Goal: Task Accomplishment & Management: Complete application form

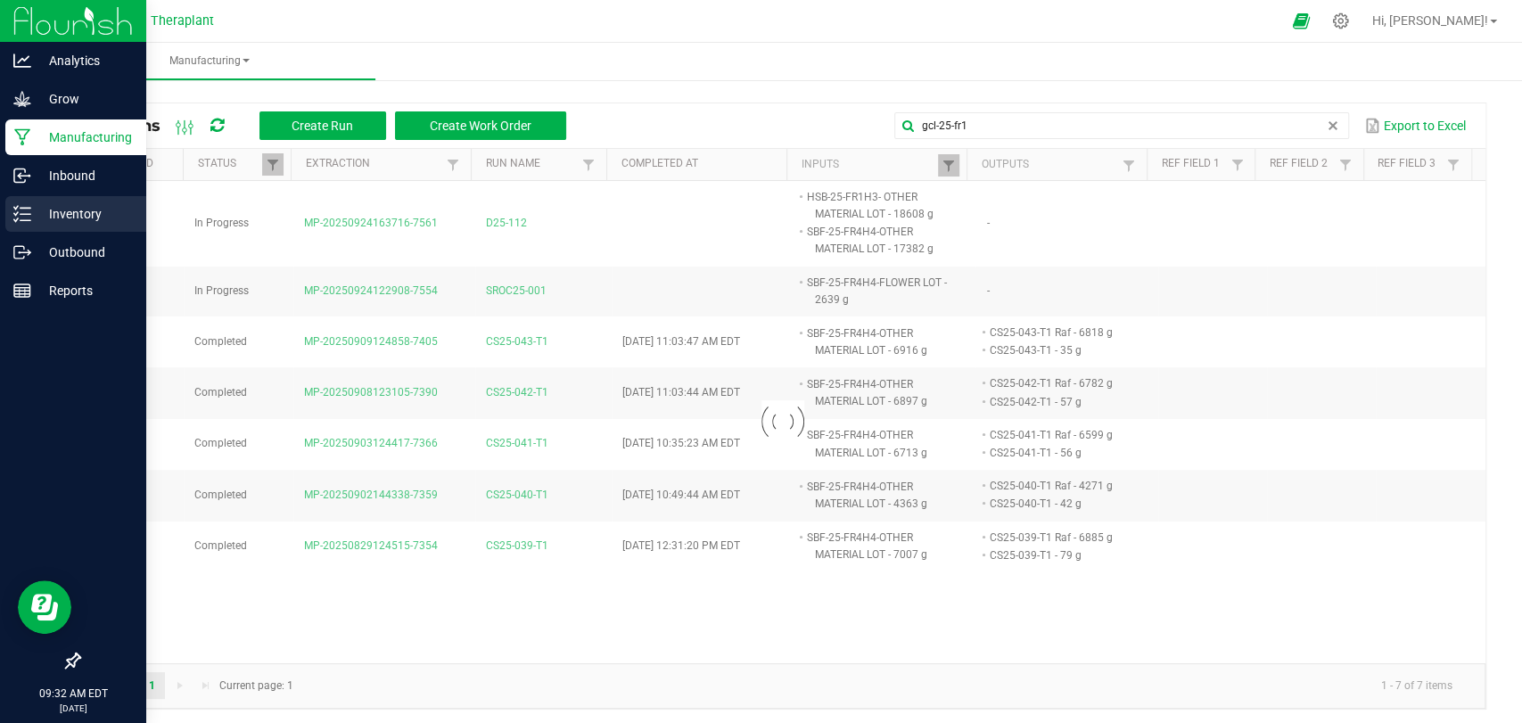
type input "gcl-25-fr1"
click at [15, 208] on icon at bounding box center [16, 207] width 4 height 3
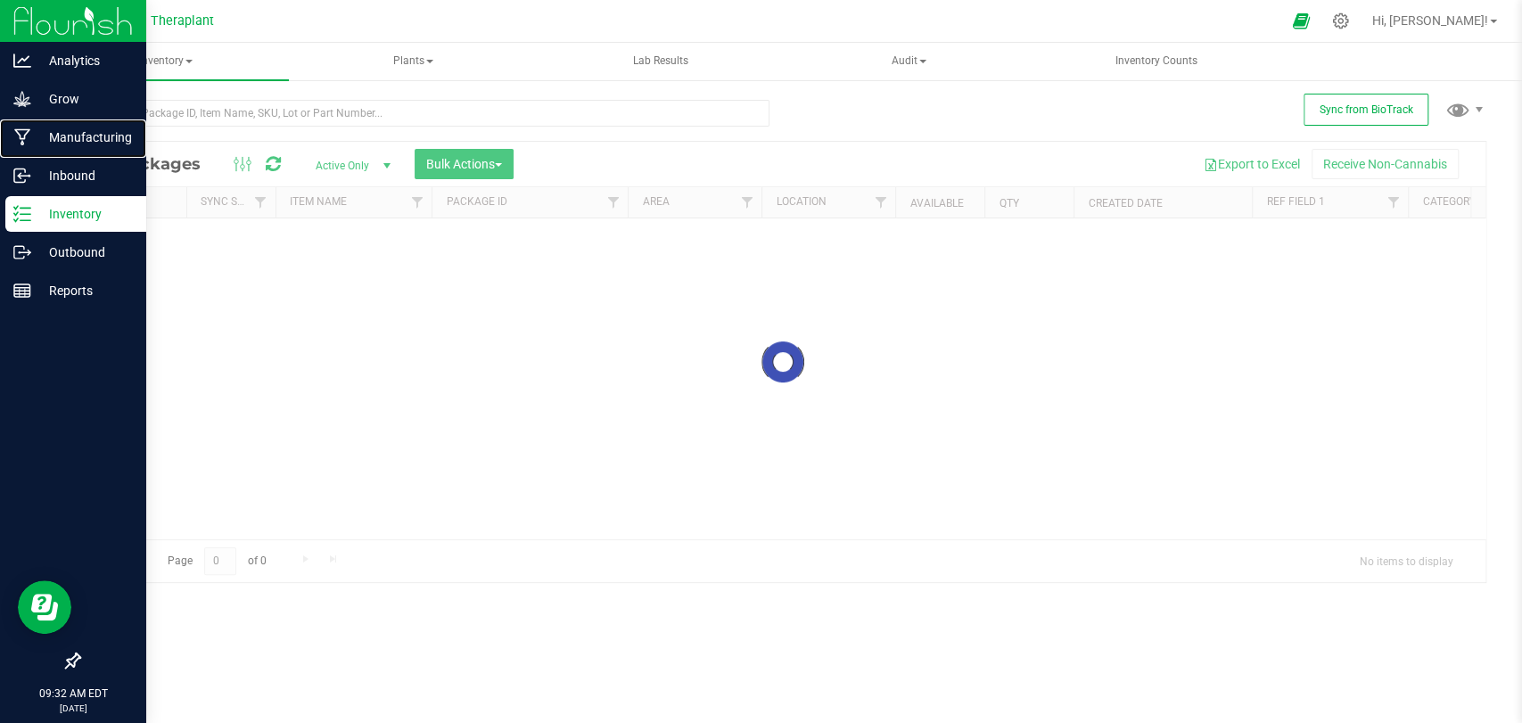
click at [45, 127] on p "Manufacturing" at bounding box center [84, 137] width 107 height 21
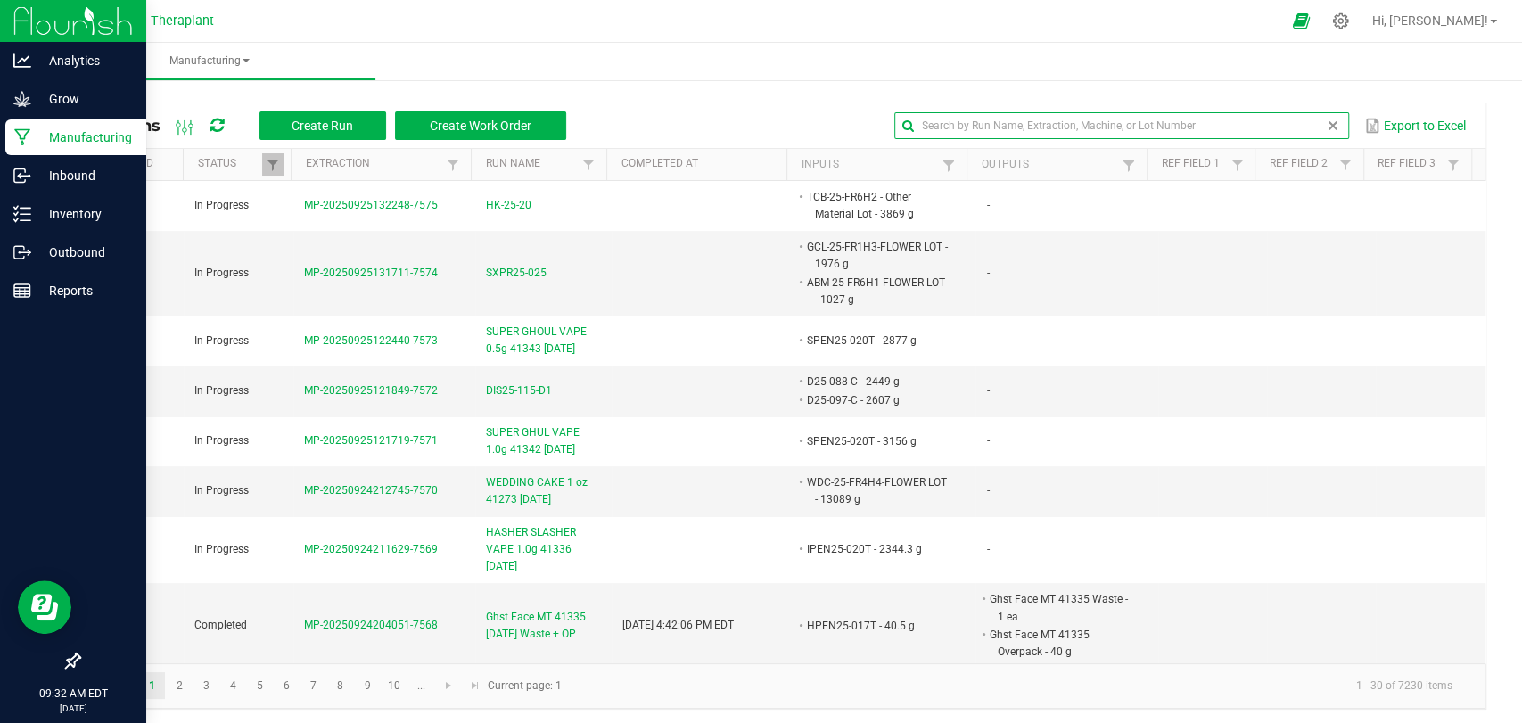
click at [1272, 125] on input "text" at bounding box center [1121, 125] width 455 height 27
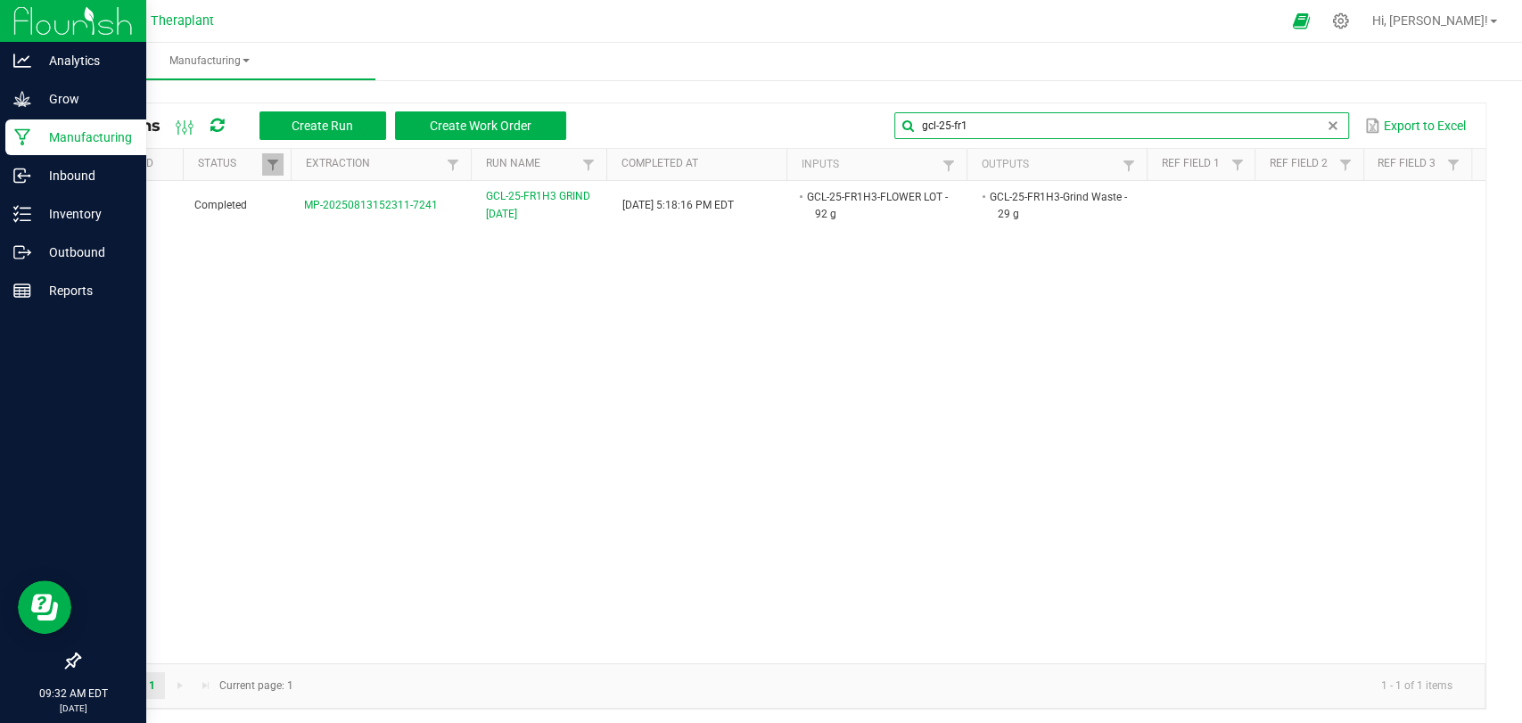
click at [285, 160] on span at bounding box center [287, 304] width 5 height 310
type input "gcl-25-fr1"
click at [269, 168] on span at bounding box center [273, 165] width 14 height 14
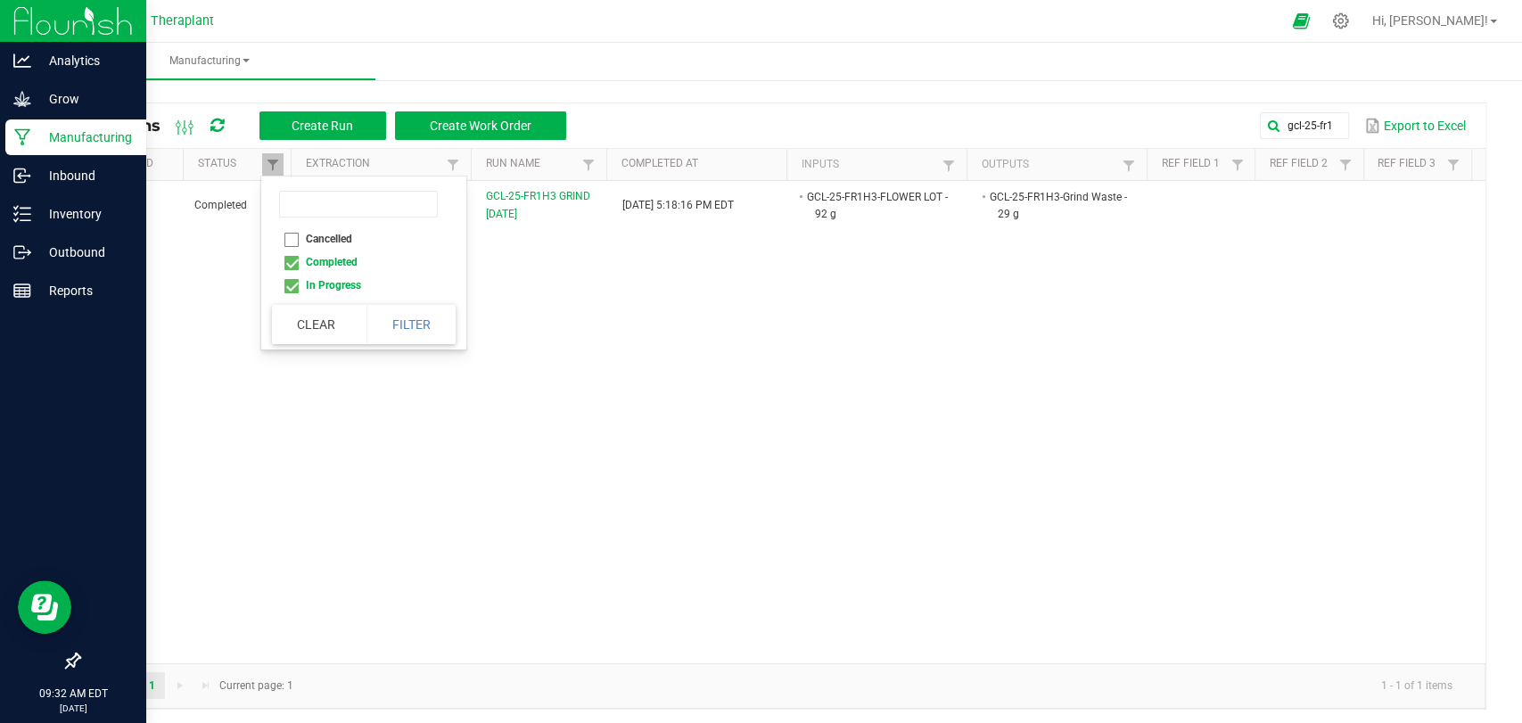
click at [292, 240] on li "Cancelled" at bounding box center [358, 238] width 173 height 23
checkbox input "true"
click at [398, 316] on button "Filter" at bounding box center [410, 324] width 89 height 39
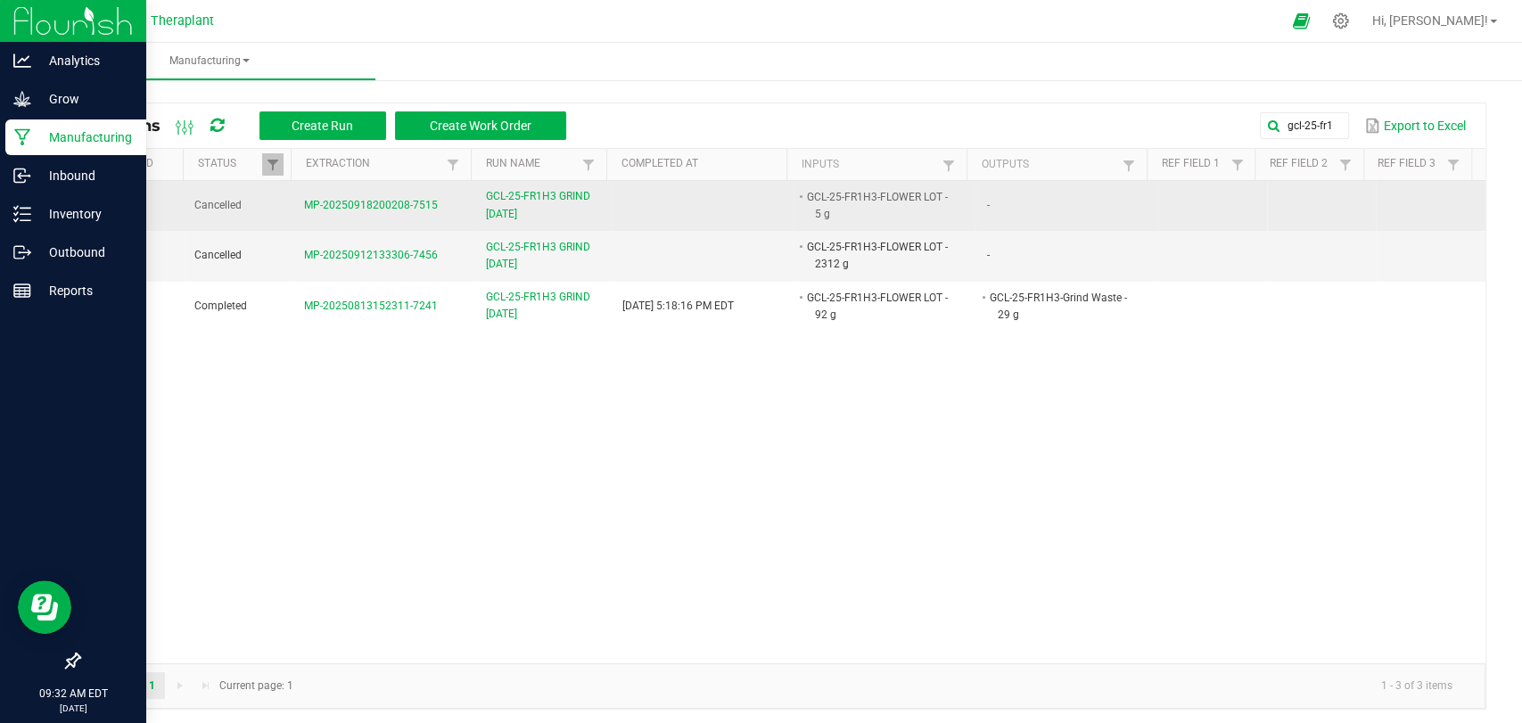
click at [529, 222] on span "GCL-25-FR1H3 GRIND [DATE]" at bounding box center [543, 205] width 115 height 34
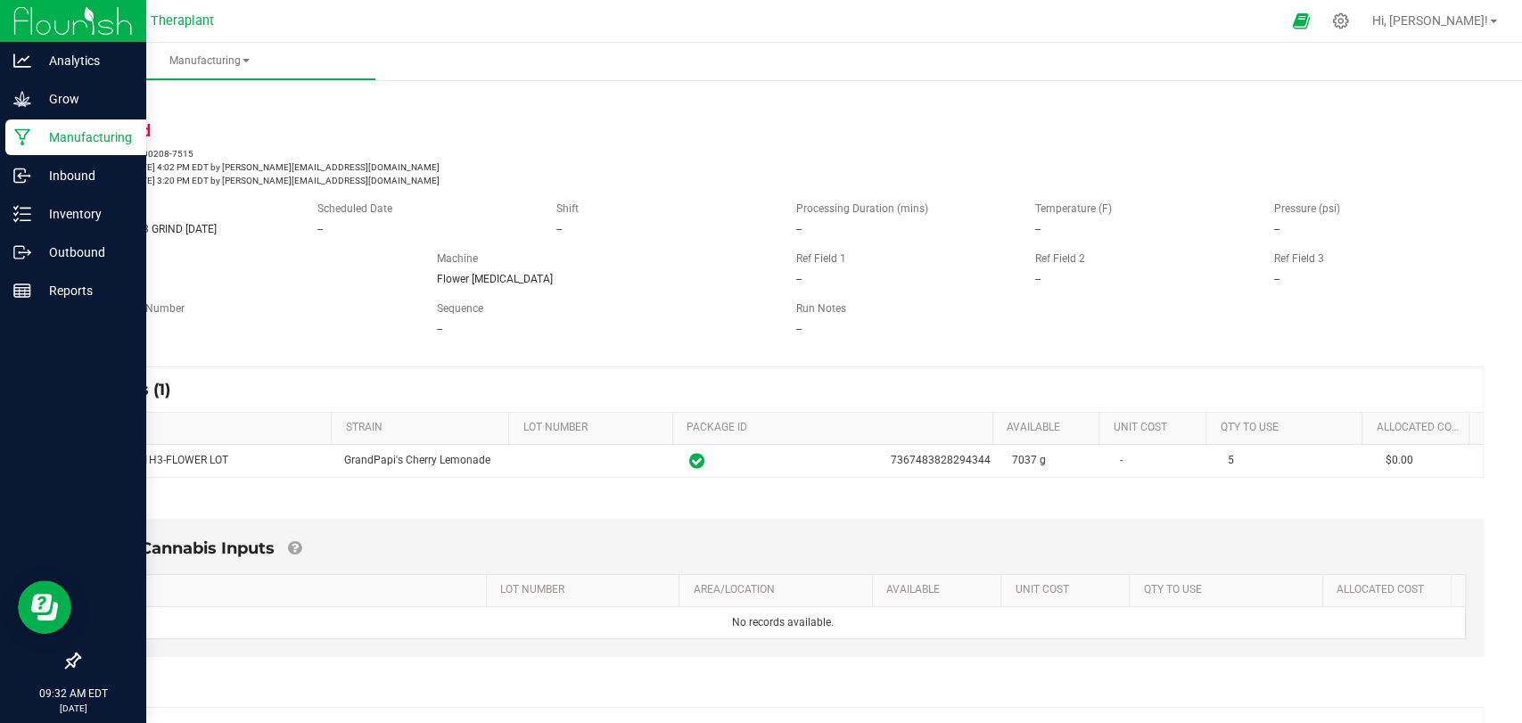
click at [21, 130] on icon at bounding box center [22, 137] width 17 height 18
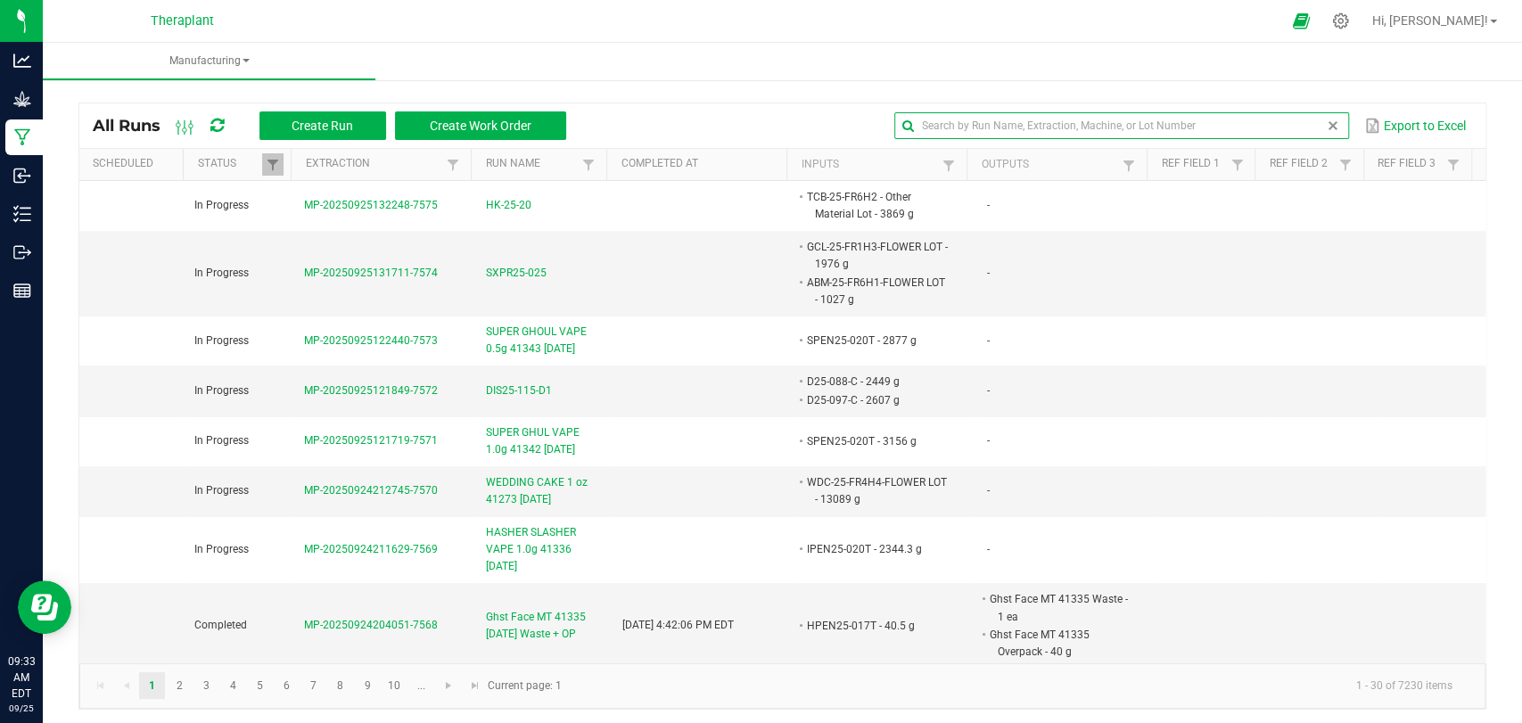
click at [1273, 123] on input "text" at bounding box center [1121, 125] width 455 height 27
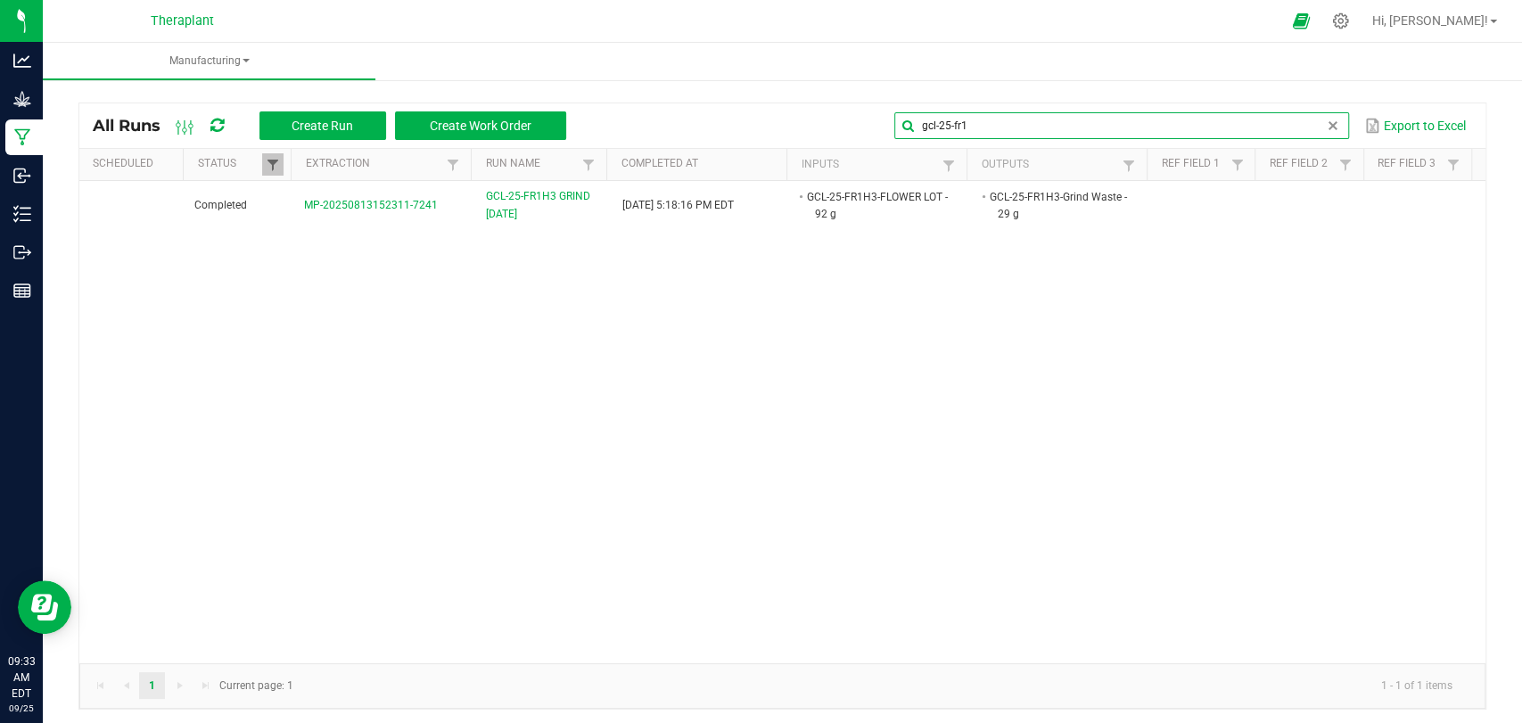
type input "gcl-25-fr1"
click at [276, 168] on span at bounding box center [273, 165] width 14 height 14
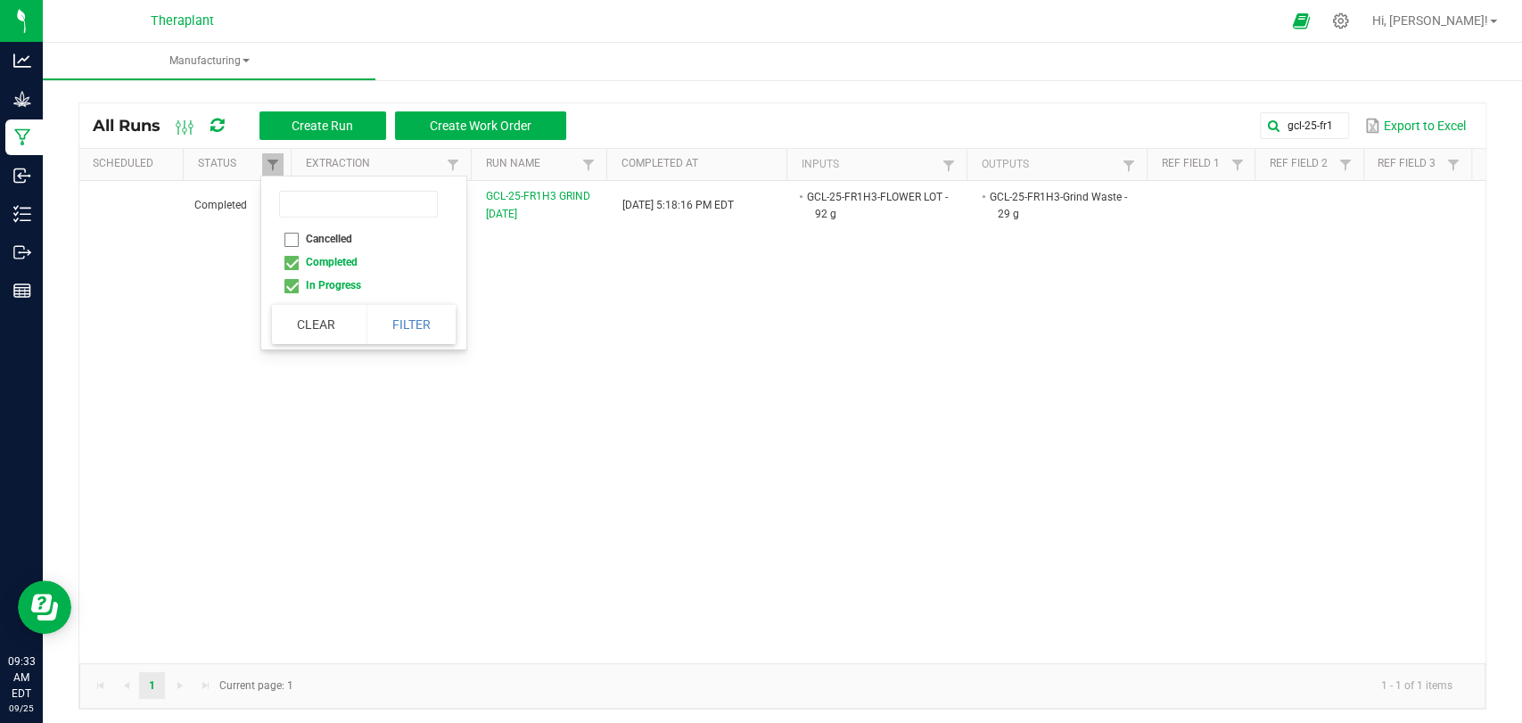
click at [307, 232] on li "Cancelled" at bounding box center [358, 238] width 173 height 23
checkbox input "true"
click at [407, 317] on button "Filter" at bounding box center [410, 324] width 89 height 39
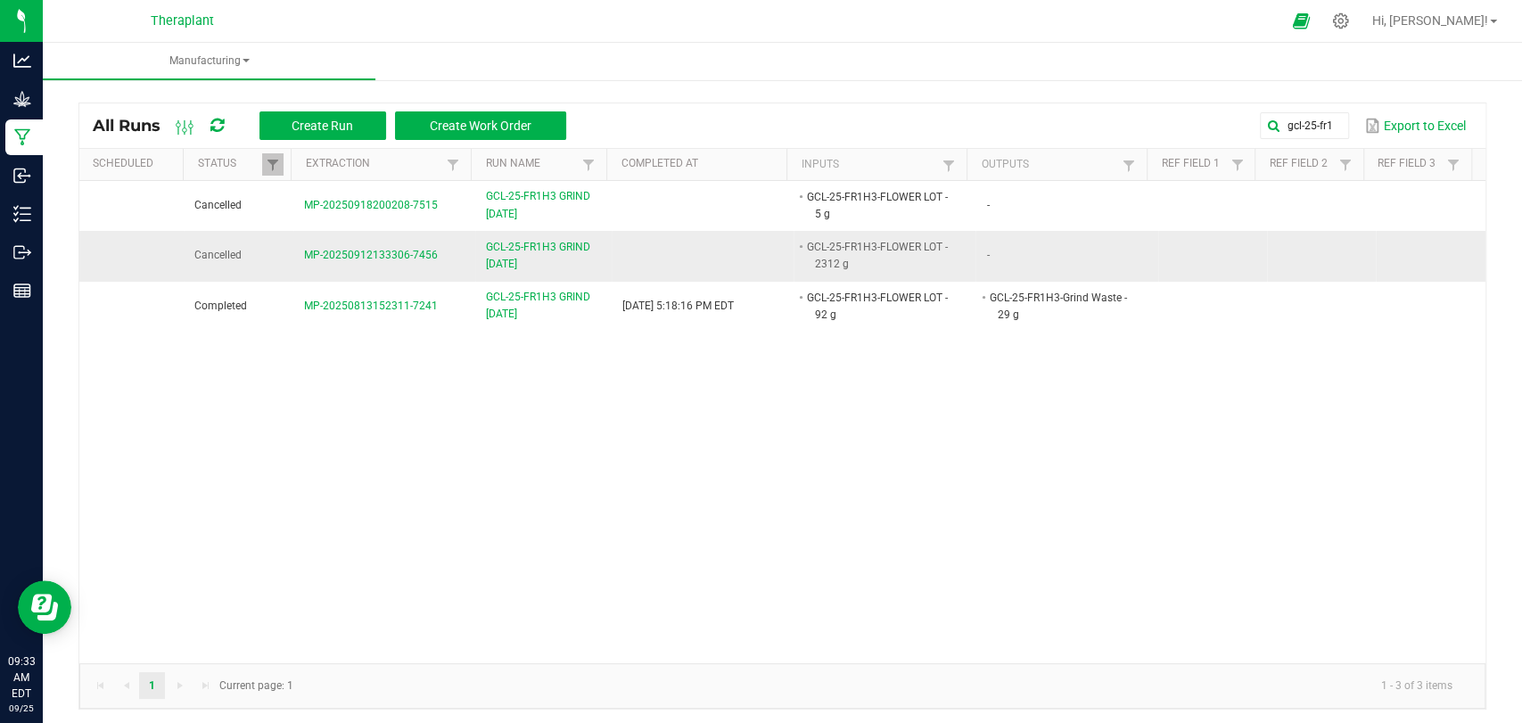
click at [510, 260] on span "GCL-25-FR1H3 GRIND [DATE]" at bounding box center [543, 256] width 115 height 34
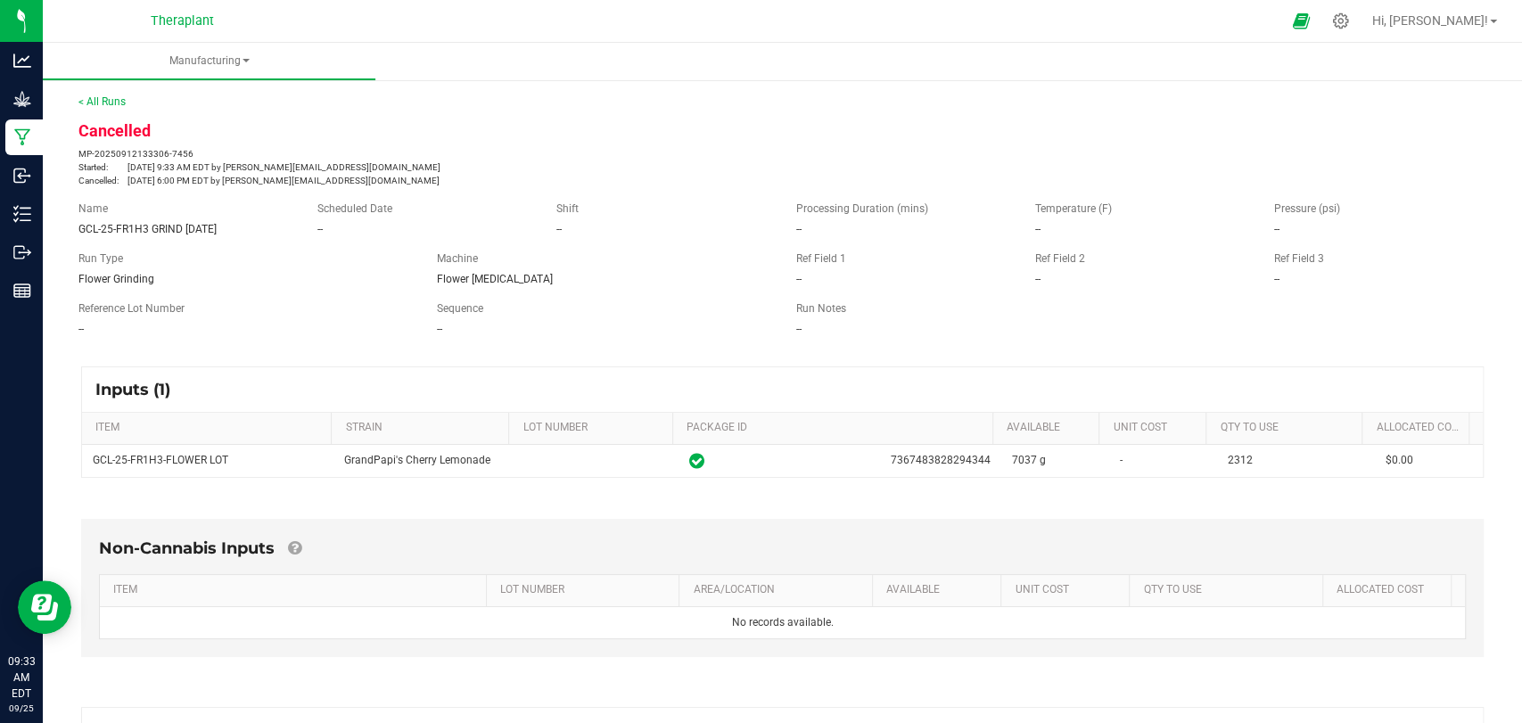
click at [117, 110] on div "< All Runs Cancelled MP-20250912133306-7456 Started: [DATE] 9:33 AM EDT by [PER…" at bounding box center [782, 141] width 1408 height 94
click at [116, 107] on link "< All Runs" at bounding box center [101, 101] width 47 height 12
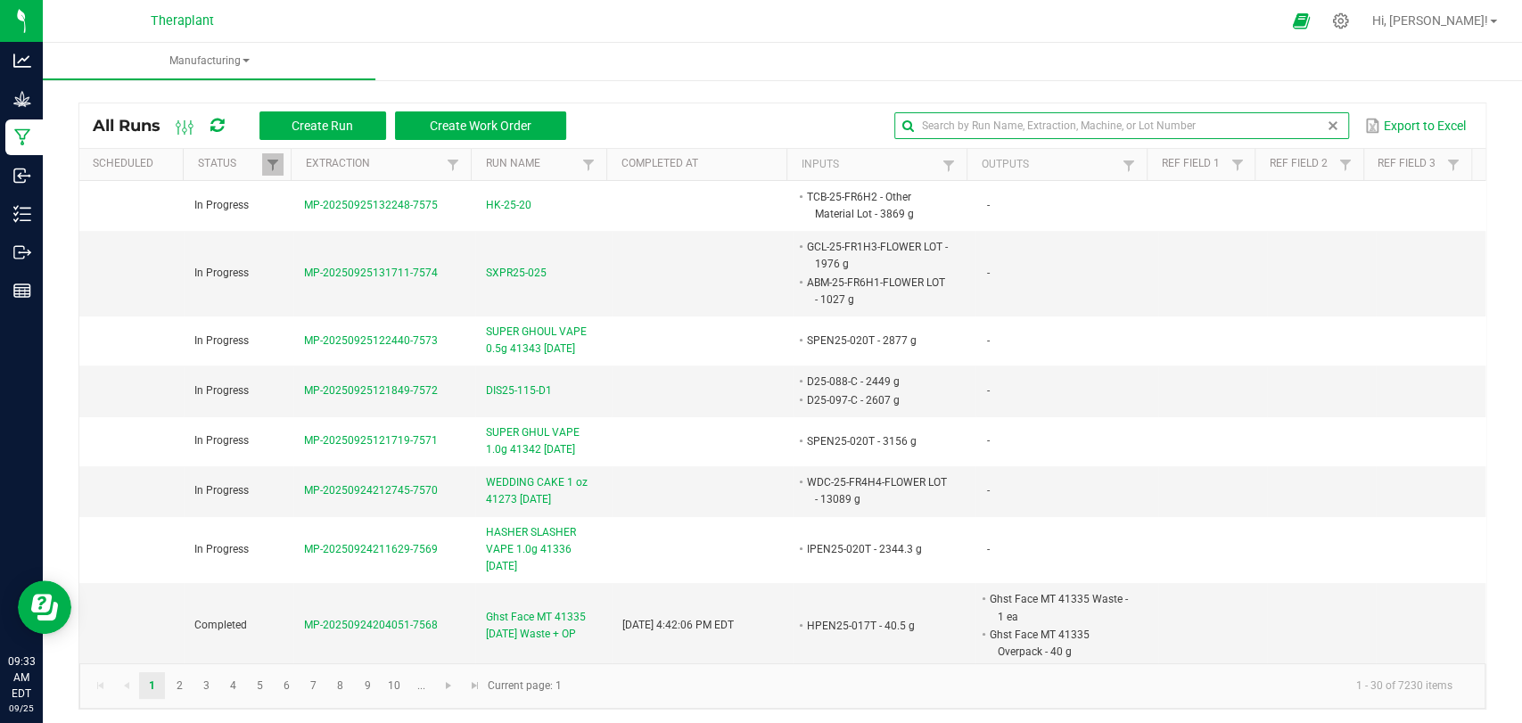
click at [1310, 126] on global-search-input-ngx at bounding box center [1121, 125] width 455 height 12
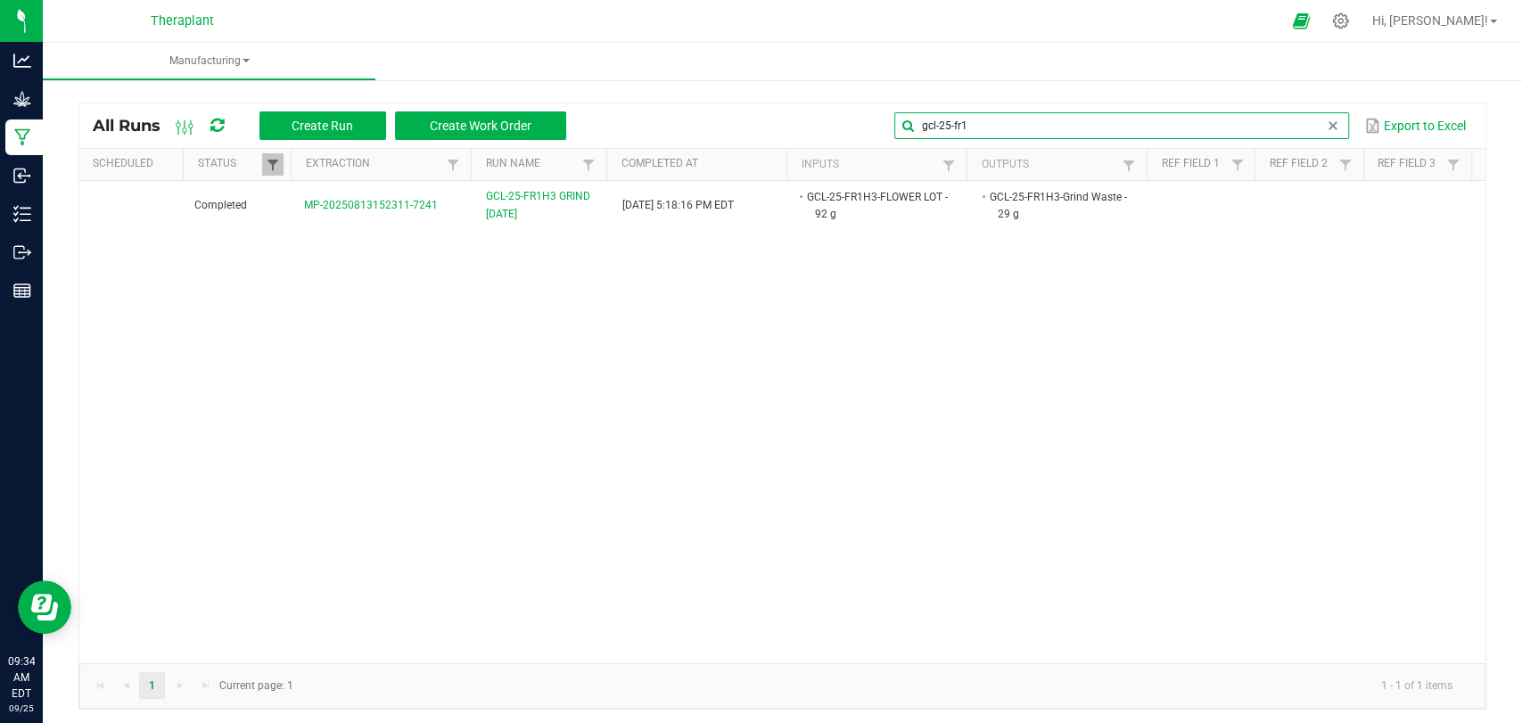
type input "gcl-25-fr1"
click at [275, 164] on span at bounding box center [273, 165] width 14 height 14
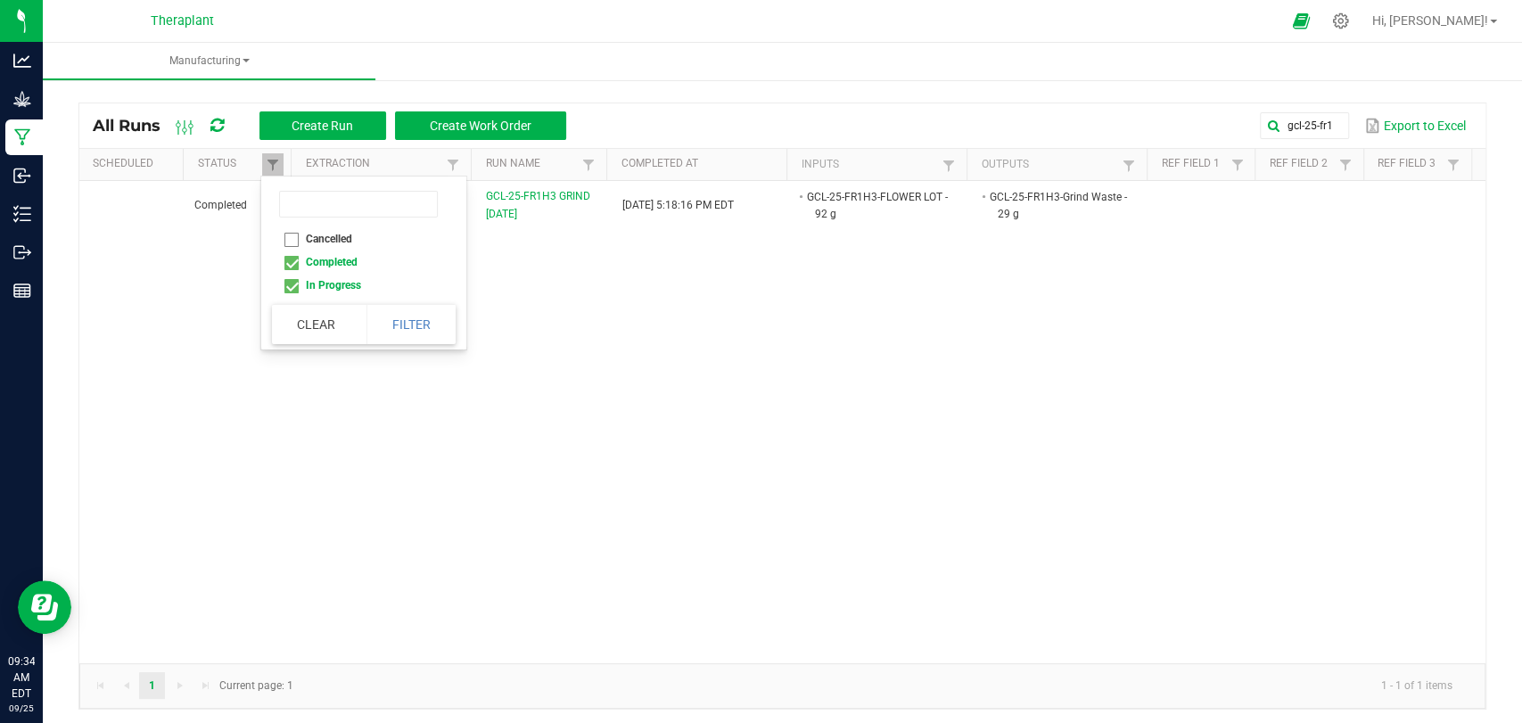
click at [314, 237] on li "Cancelled" at bounding box center [358, 238] width 173 height 23
checkbox input "true"
click at [417, 313] on button "Filter" at bounding box center [410, 324] width 89 height 39
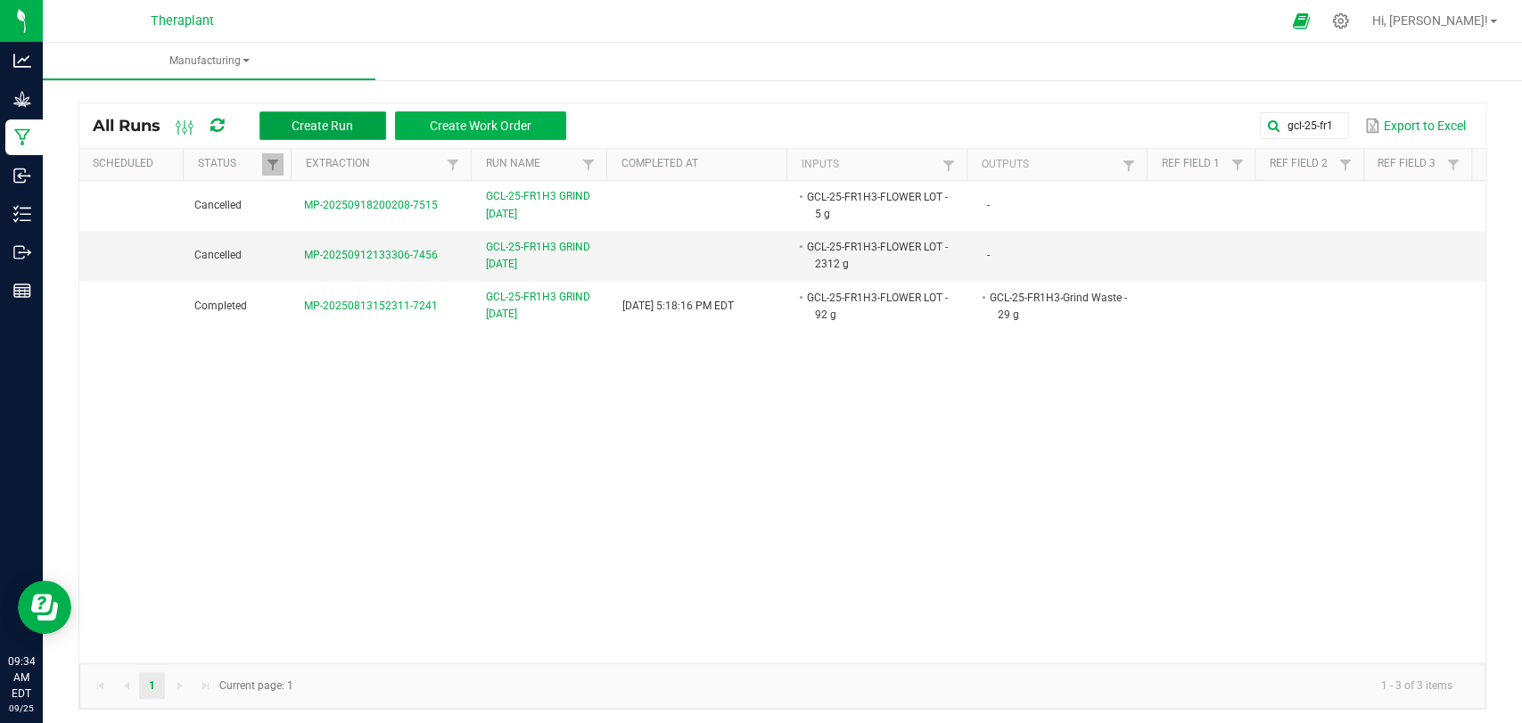
click at [357, 123] on button "Create Run" at bounding box center [322, 125] width 127 height 29
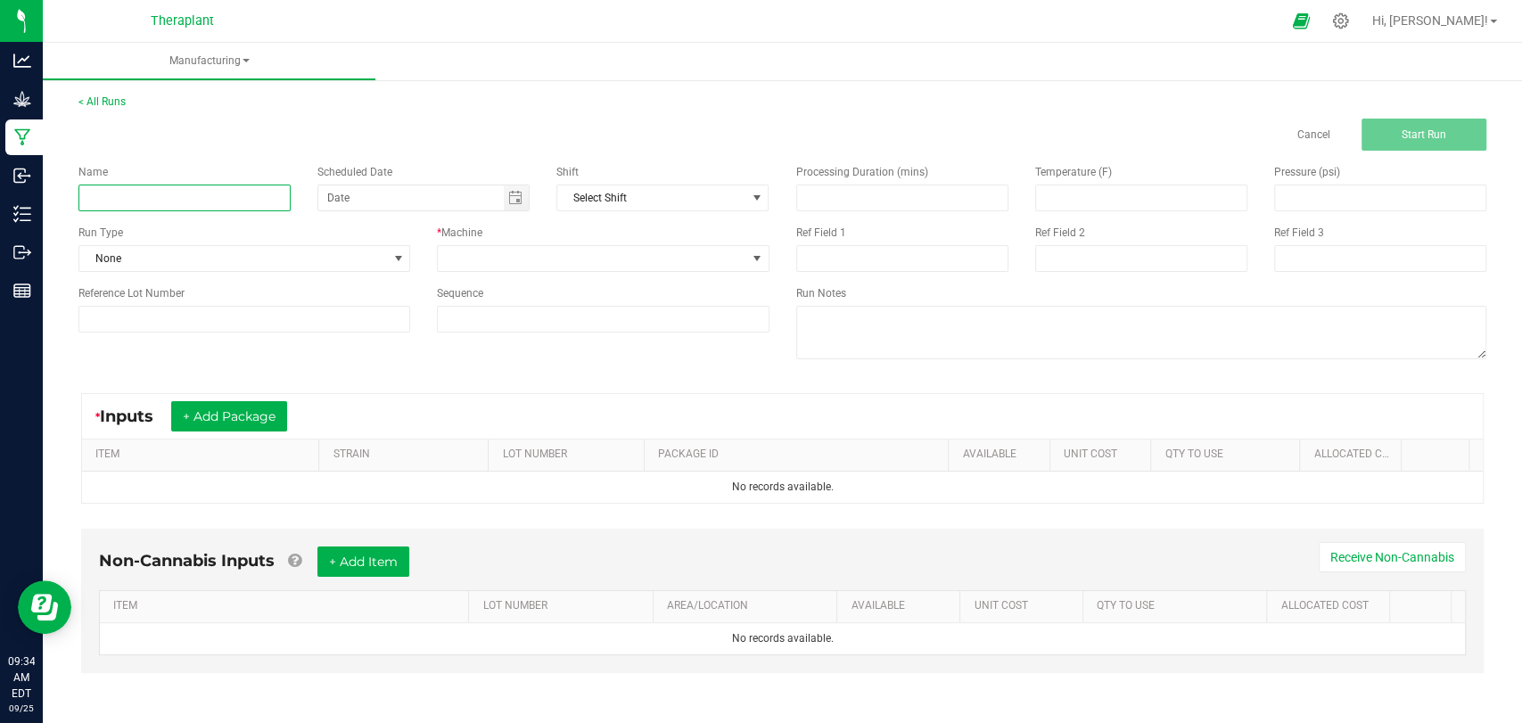
click at [237, 202] on input at bounding box center [184, 198] width 212 height 27
type input "GCL-25-FR1H3 Grind"
click at [463, 243] on div "* Machine" at bounding box center [603, 248] width 358 height 47
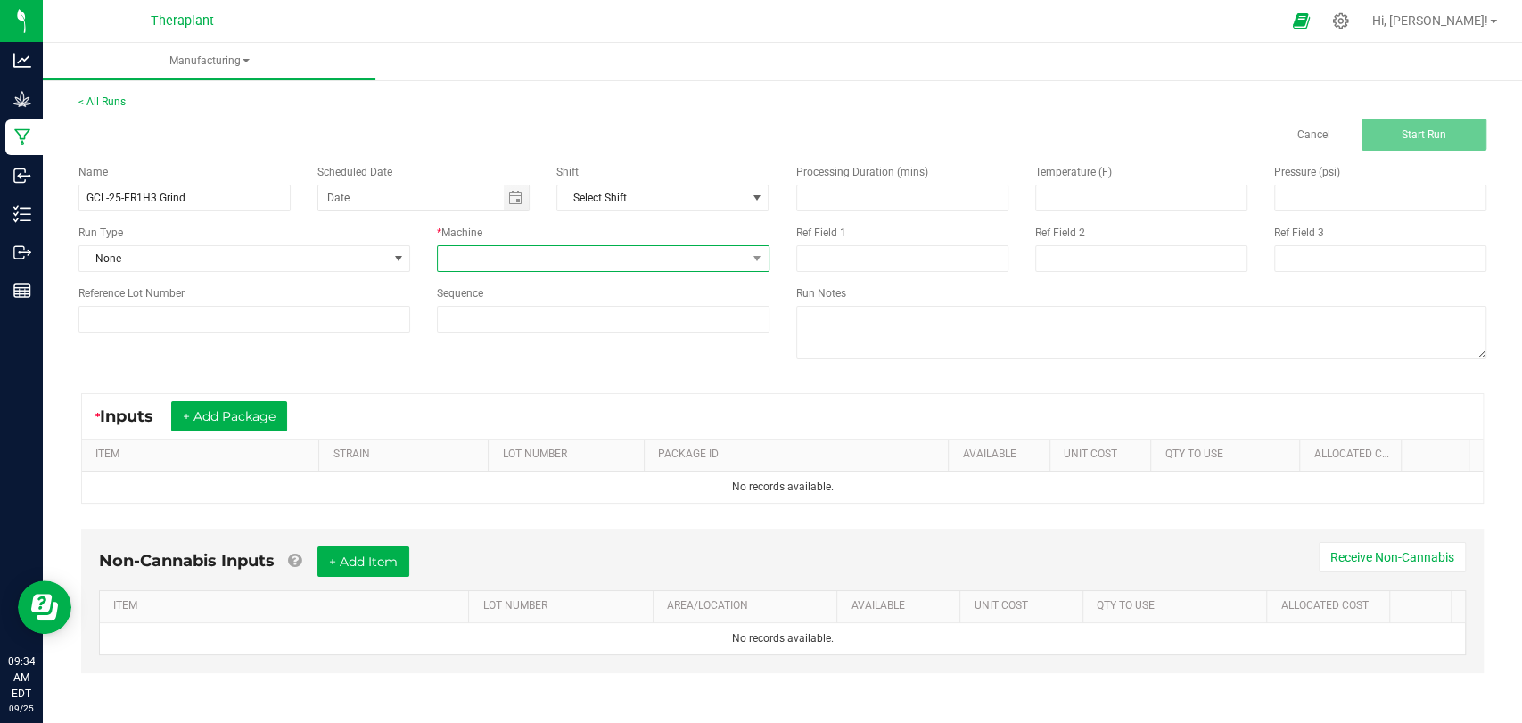
click at [466, 251] on span at bounding box center [592, 258] width 308 height 25
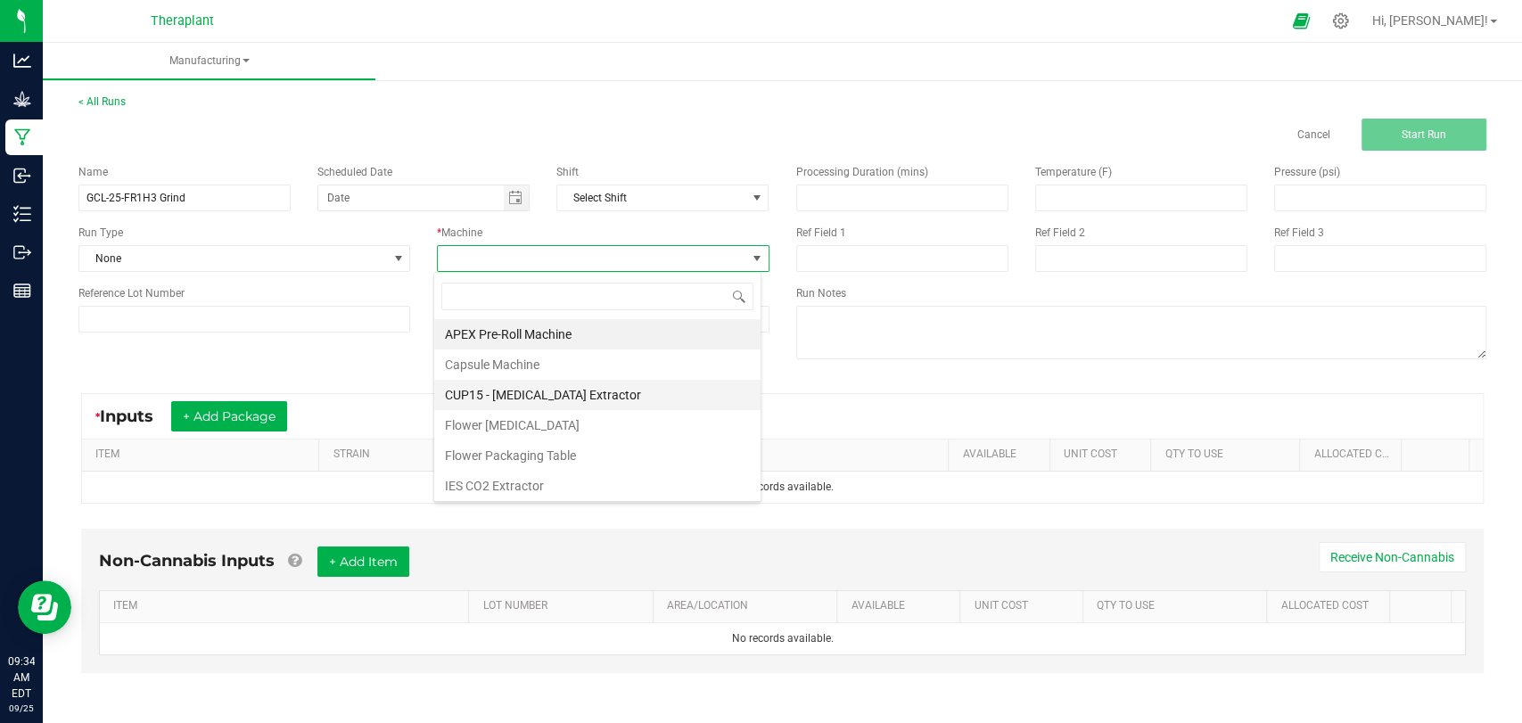
scroll to position [93, 0]
click at [514, 339] on li "Flower [MEDICAL_DATA]" at bounding box center [597, 332] width 326 height 30
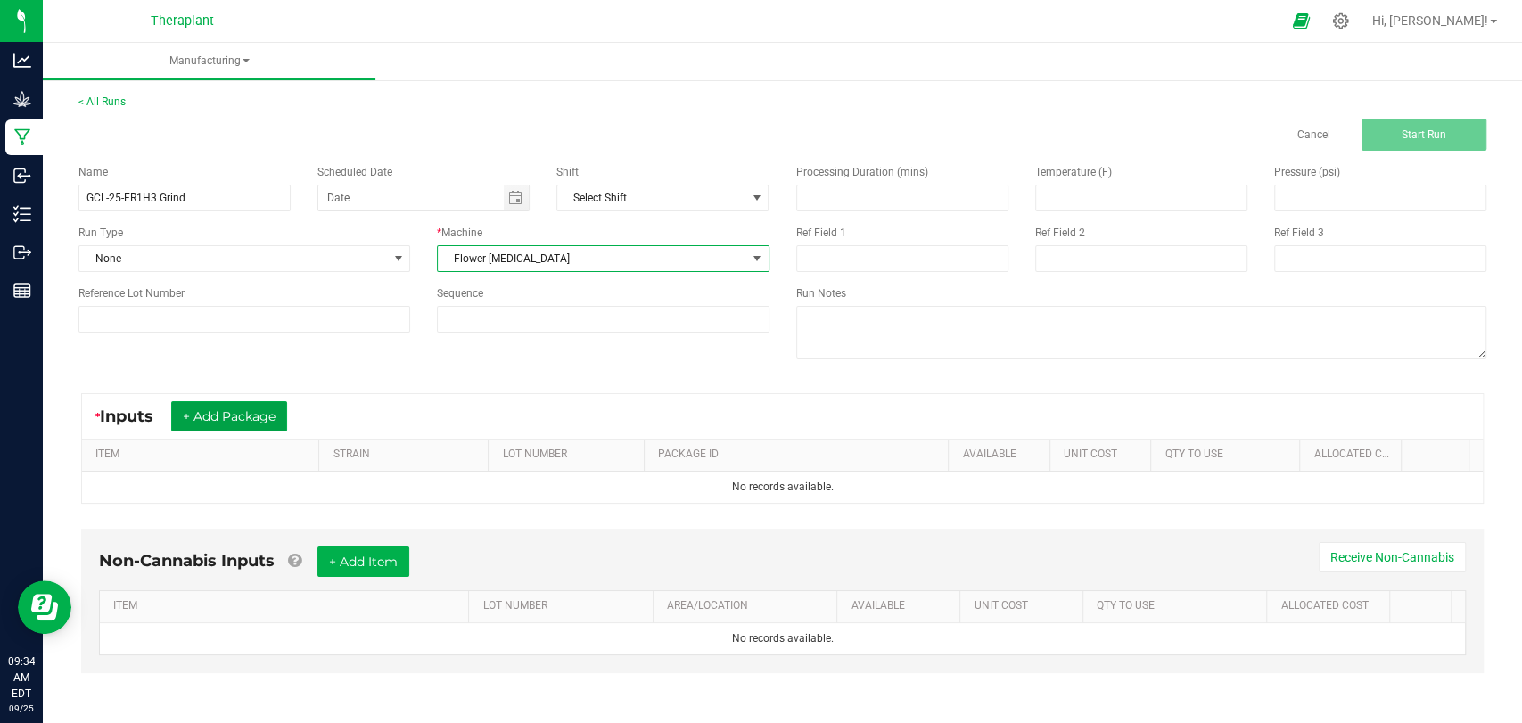
click at [276, 409] on button "+ Add Package" at bounding box center [229, 416] width 116 height 30
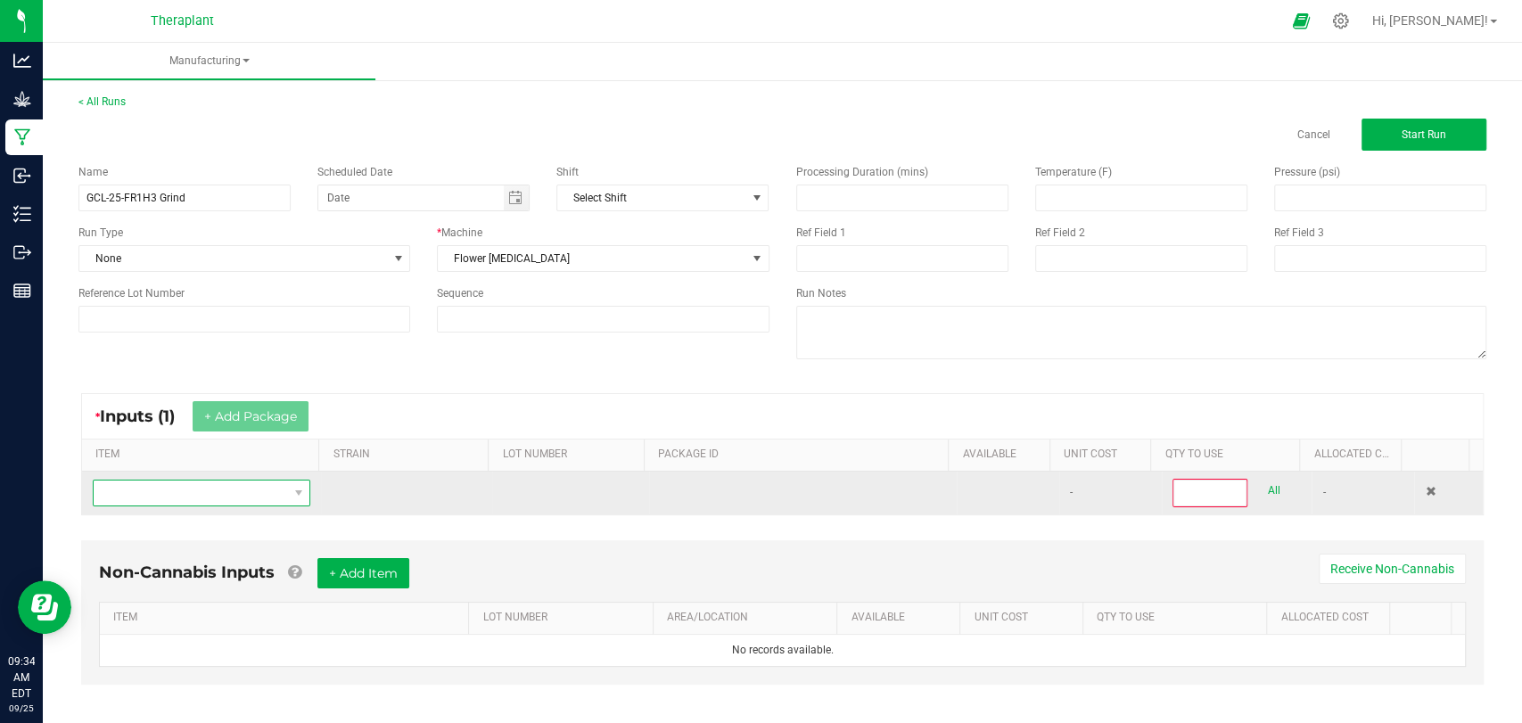
click at [236, 491] on span "NO DATA FOUND" at bounding box center [190, 493] width 193 height 25
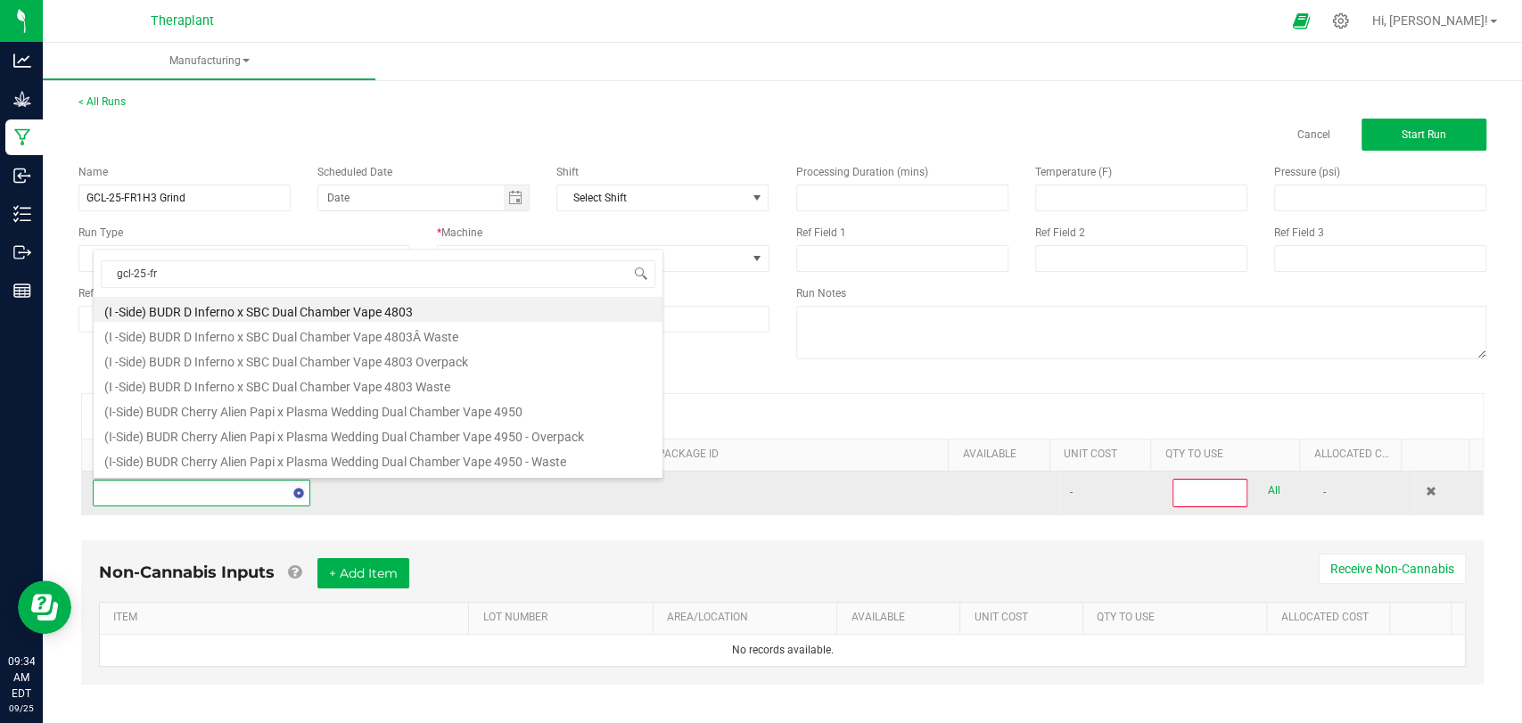
scroll to position [0, 0]
type input "gcl-25-fr1h3"
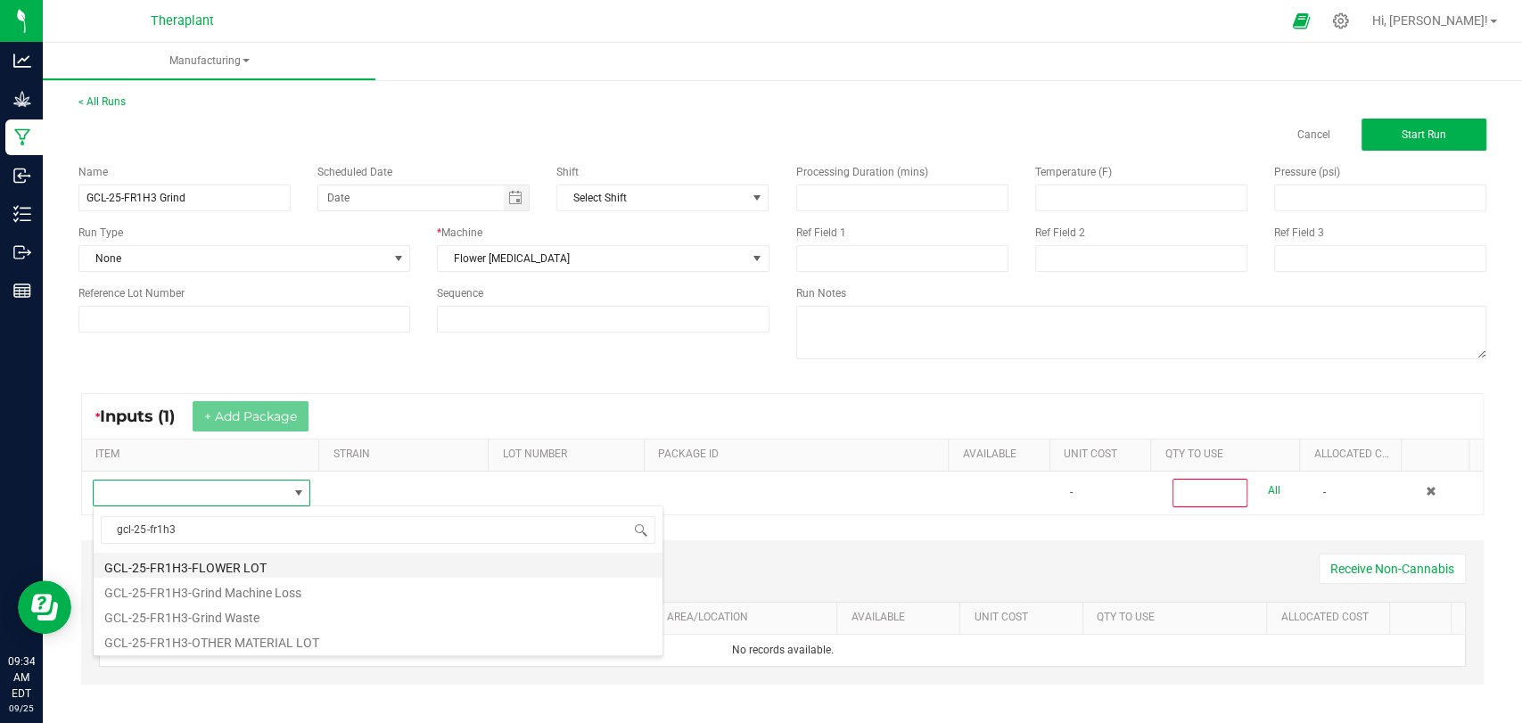
click at [244, 564] on li "GCL-25-FR1H3-FLOWER LOT" at bounding box center [378, 565] width 569 height 25
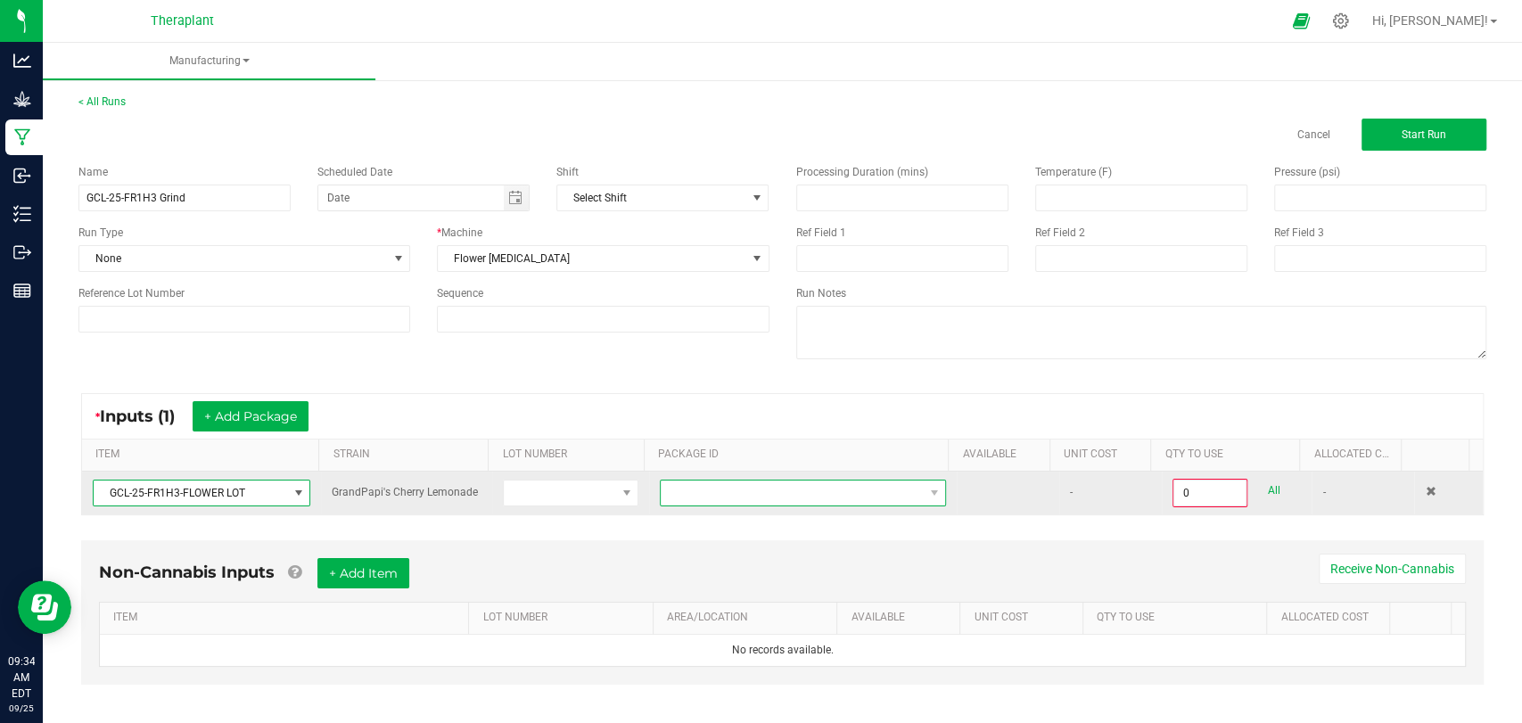
click at [885, 491] on span "NO DATA FOUND" at bounding box center [792, 493] width 262 height 25
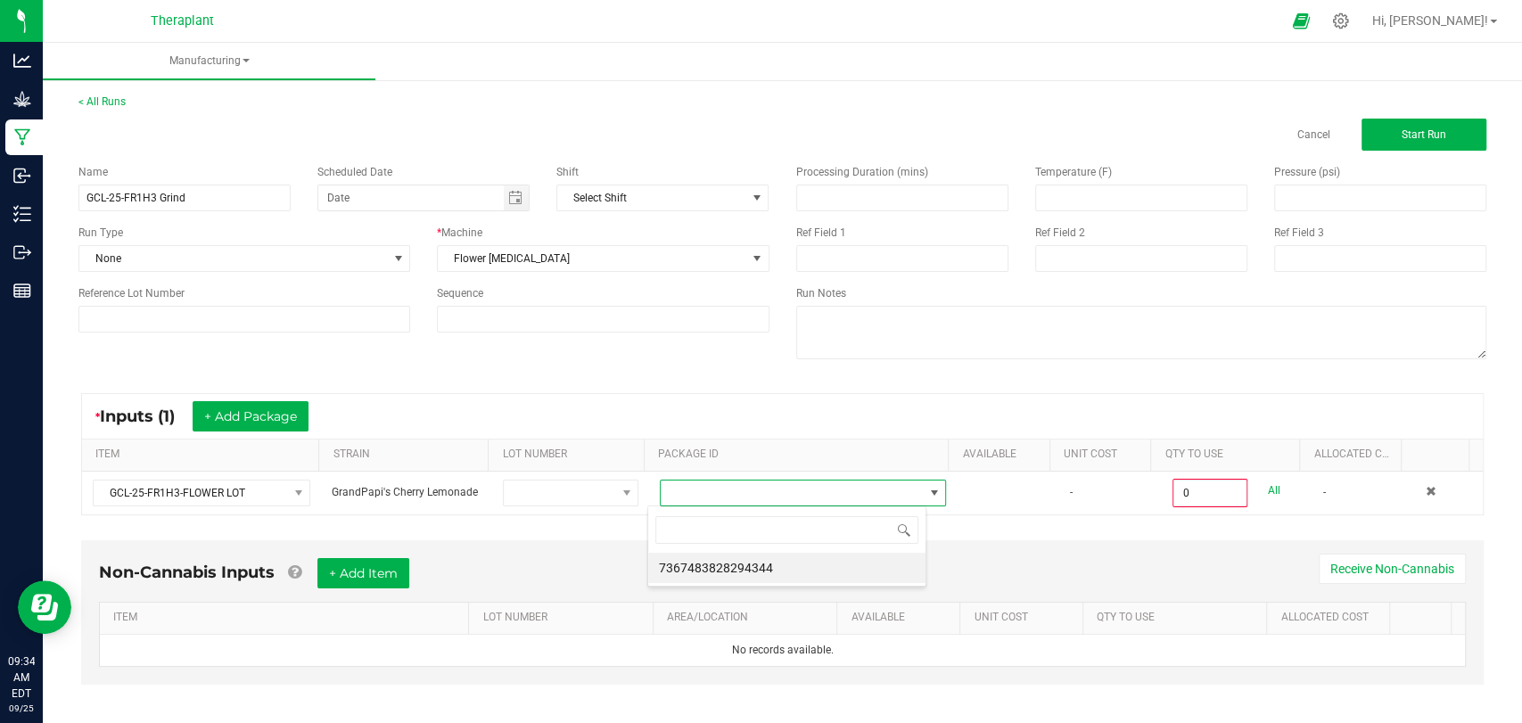
scroll to position [26, 278]
click at [804, 578] on li "7367483828294344" at bounding box center [786, 568] width 277 height 30
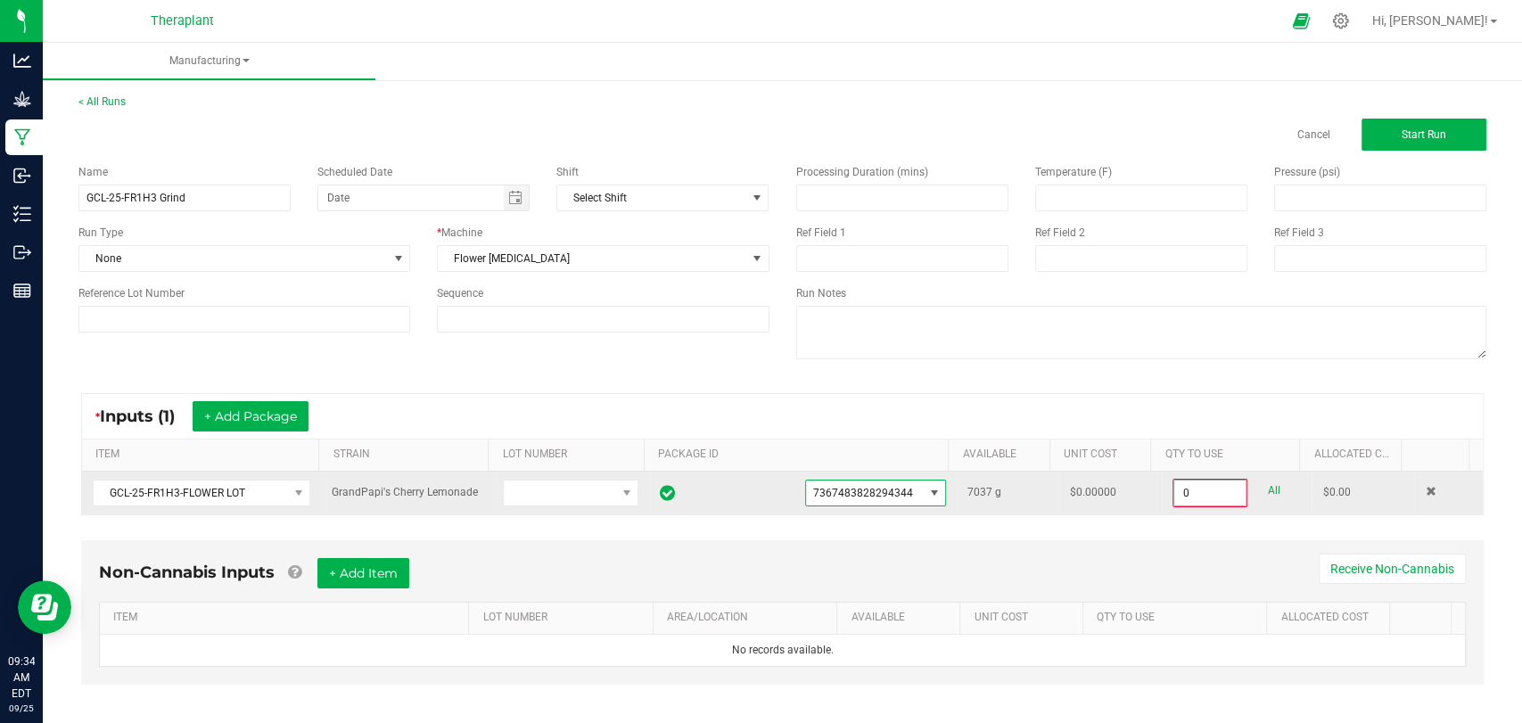
click at [1174, 484] on input "0" at bounding box center [1209, 493] width 71 height 25
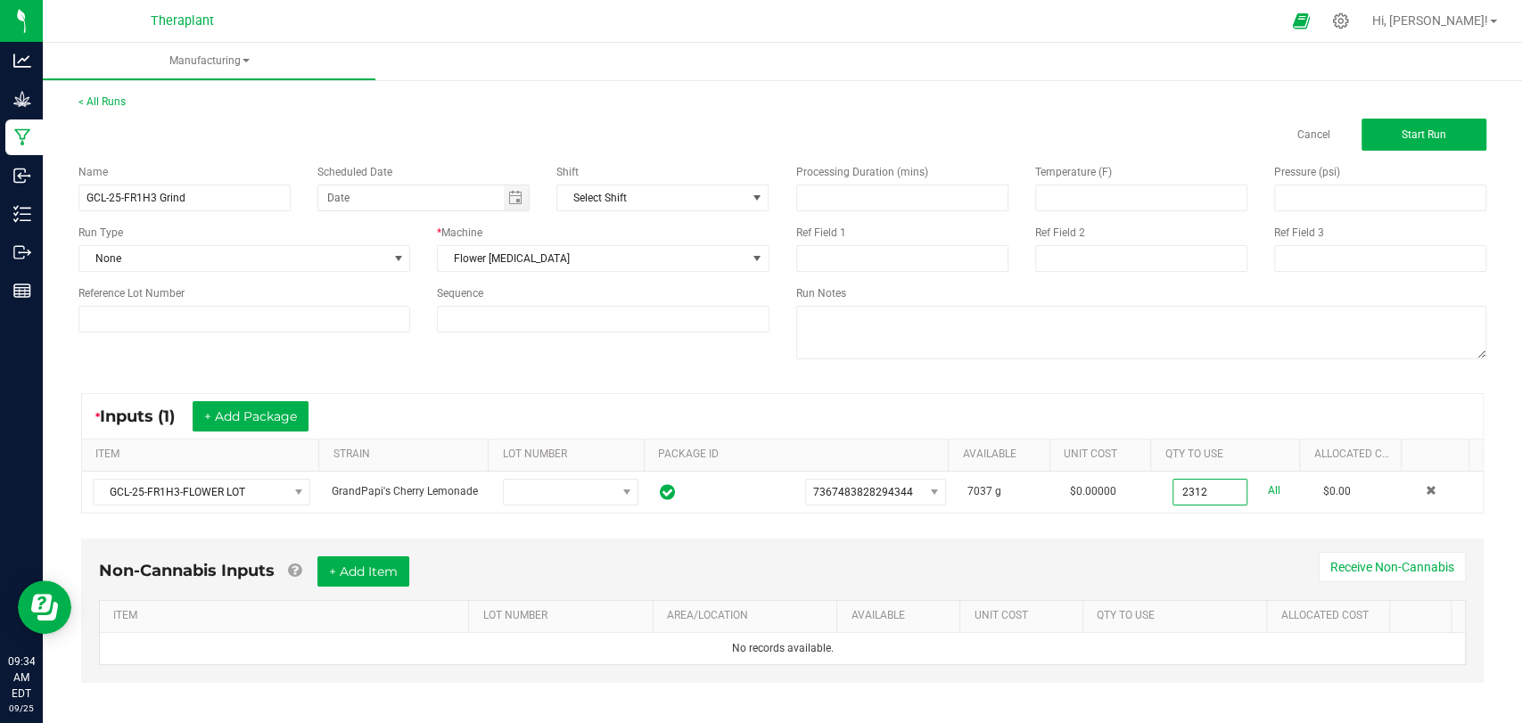
type input "2312.0000 g"
click at [1170, 410] on div "* Inputs (1) + Add Package" at bounding box center [782, 416] width 1401 height 45
click at [1365, 144] on button "Start Run" at bounding box center [1424, 135] width 125 height 32
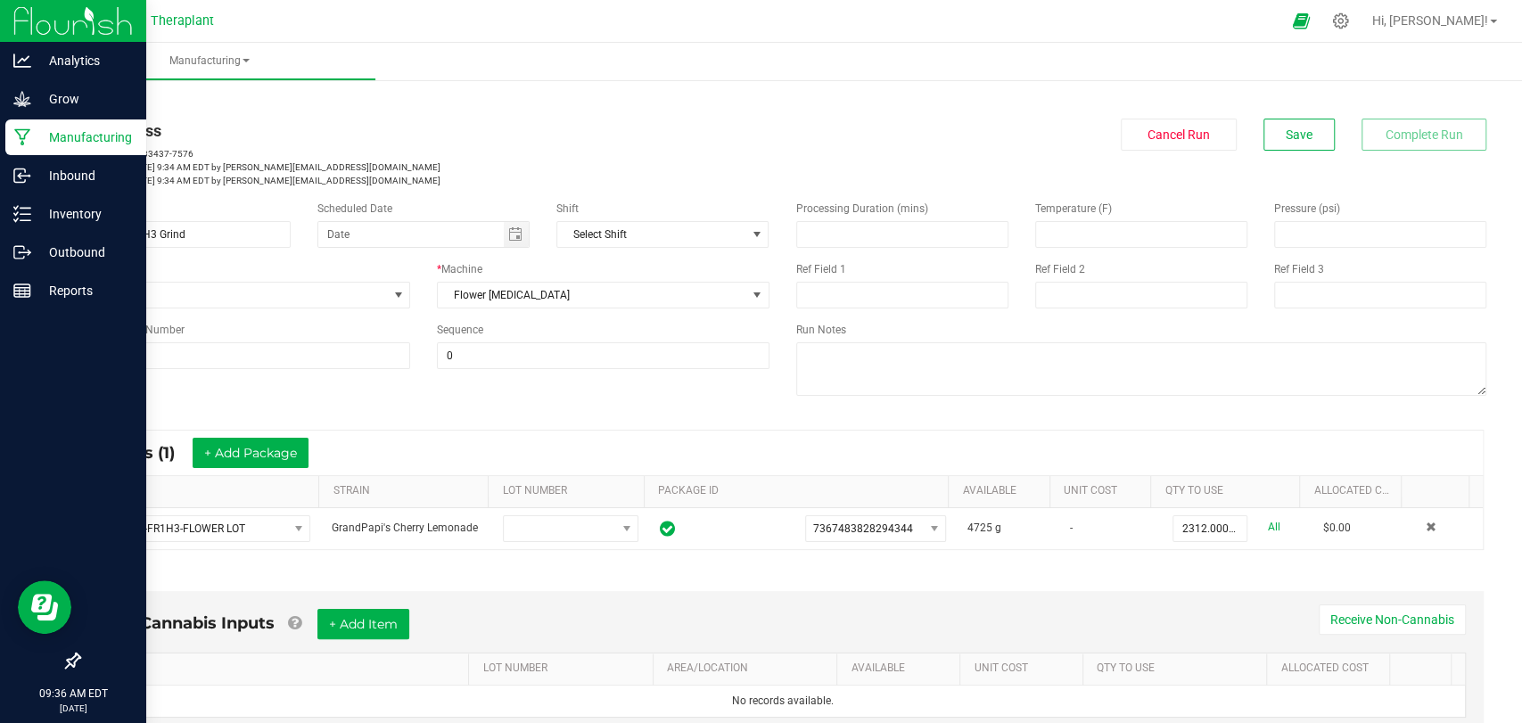
click at [26, 131] on icon at bounding box center [22, 137] width 17 height 18
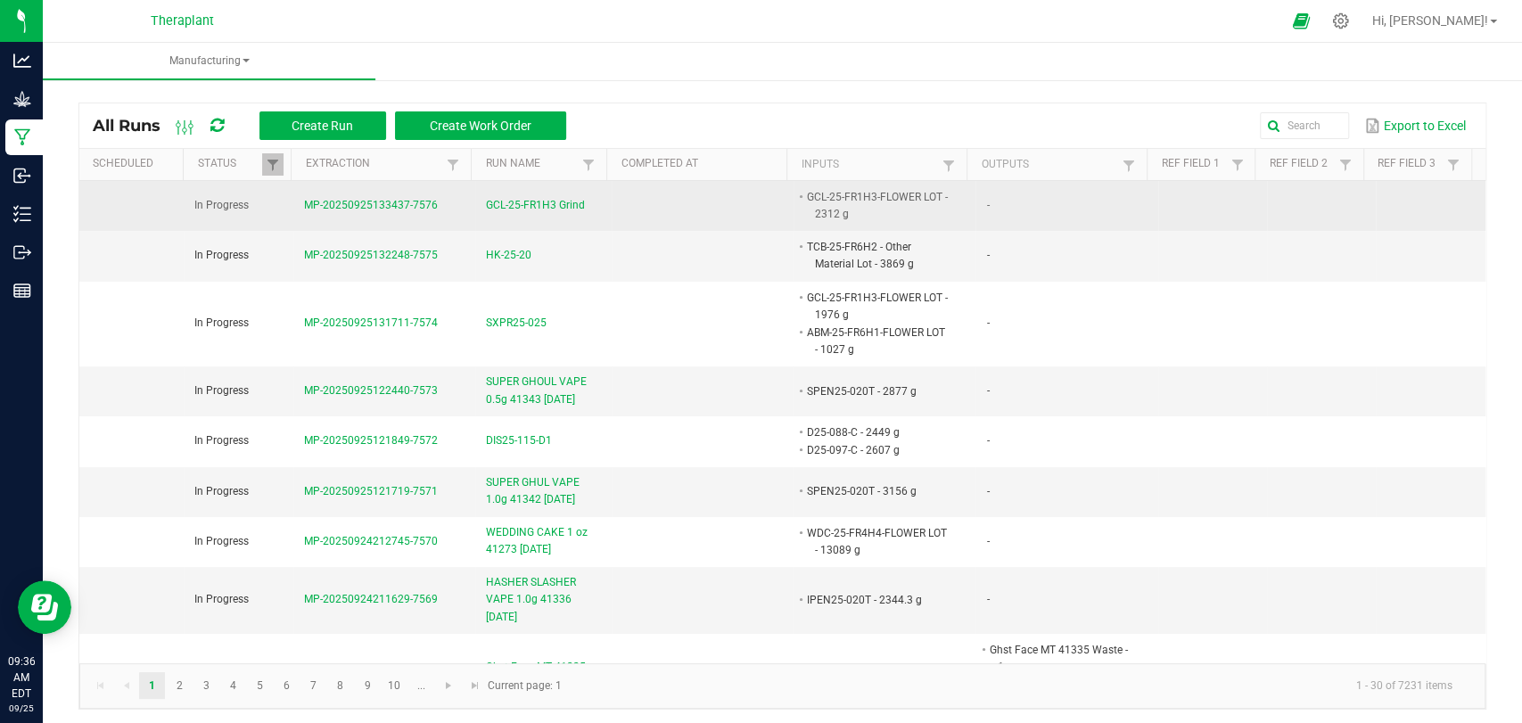
click at [542, 202] on span "GCL-25-FR1H3 Grind" at bounding box center [535, 205] width 99 height 17
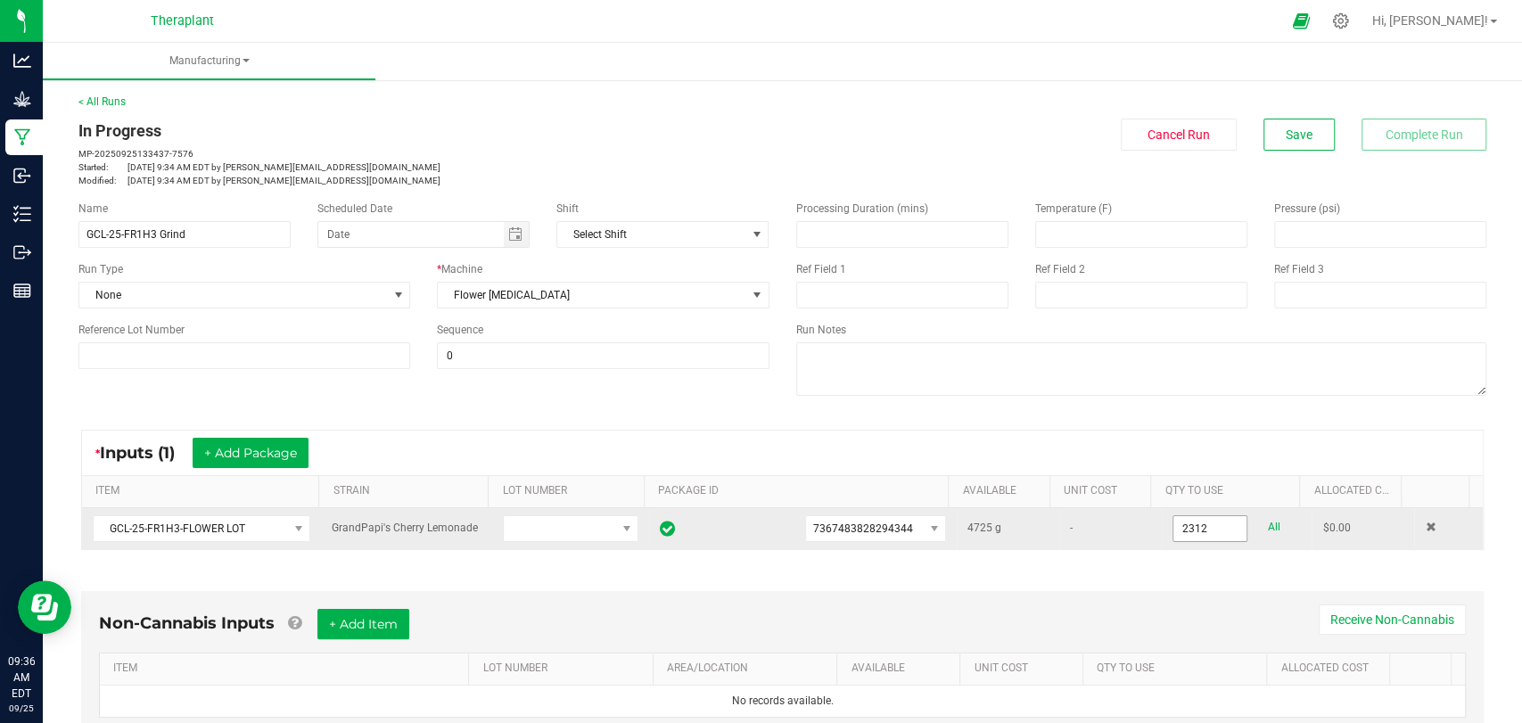
click at [1206, 532] on input "2312" at bounding box center [1209, 528] width 73 height 25
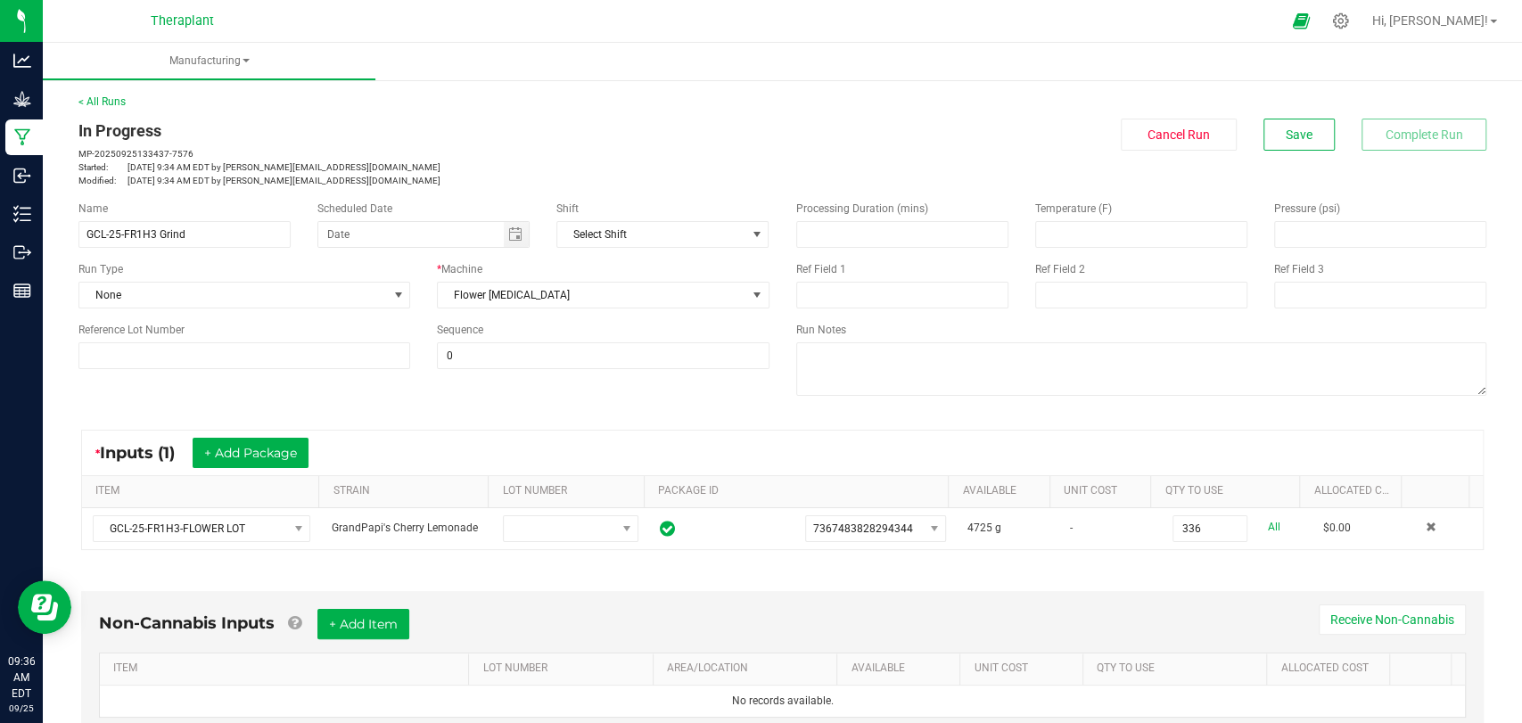
type input "336.0000 g"
click at [1191, 572] on div "Non-Cannabis Inputs + Add Item Receive Non-Cannabis ITEM LOT NUMBER AREA/LOCATI…" at bounding box center [782, 667] width 1435 height 203
click at [1272, 142] on button "Save" at bounding box center [1298, 135] width 71 height 32
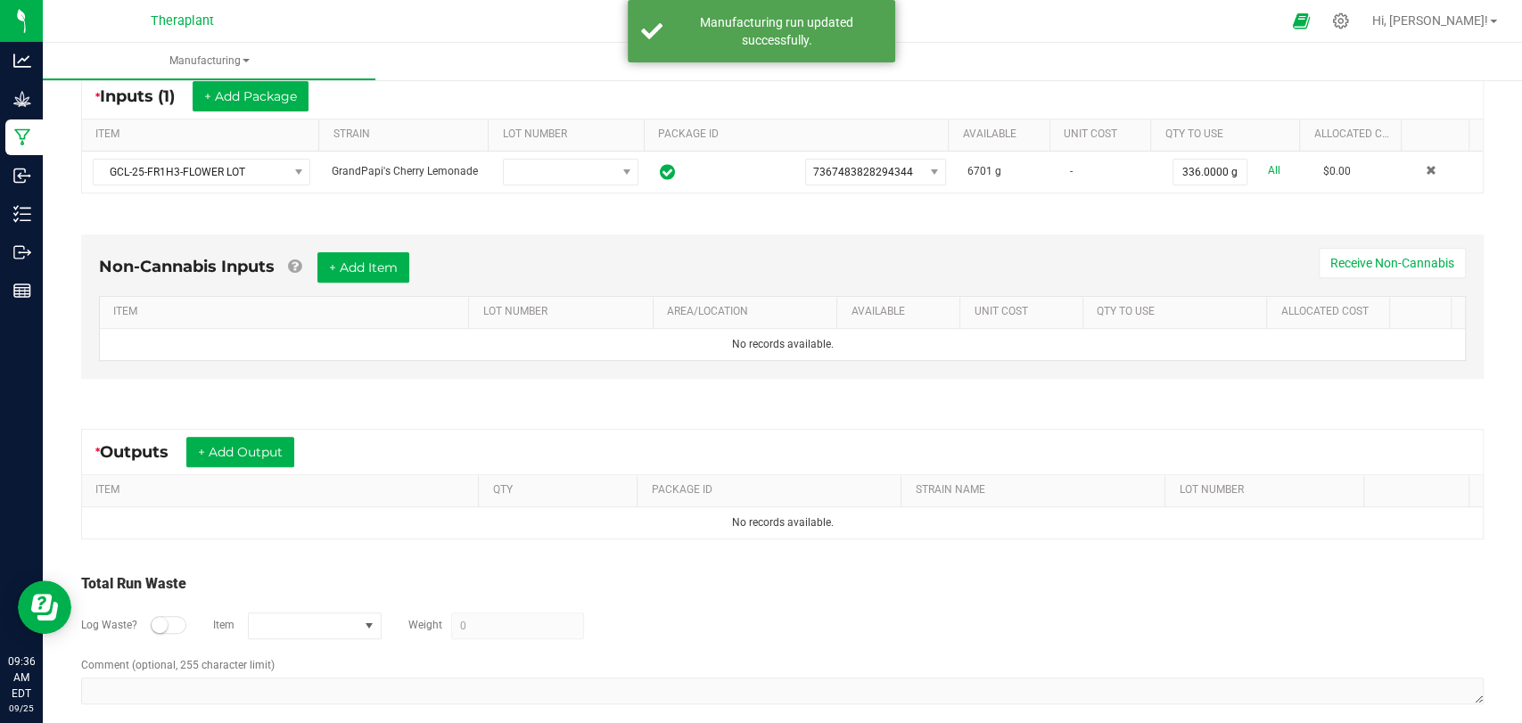
scroll to position [374, 0]
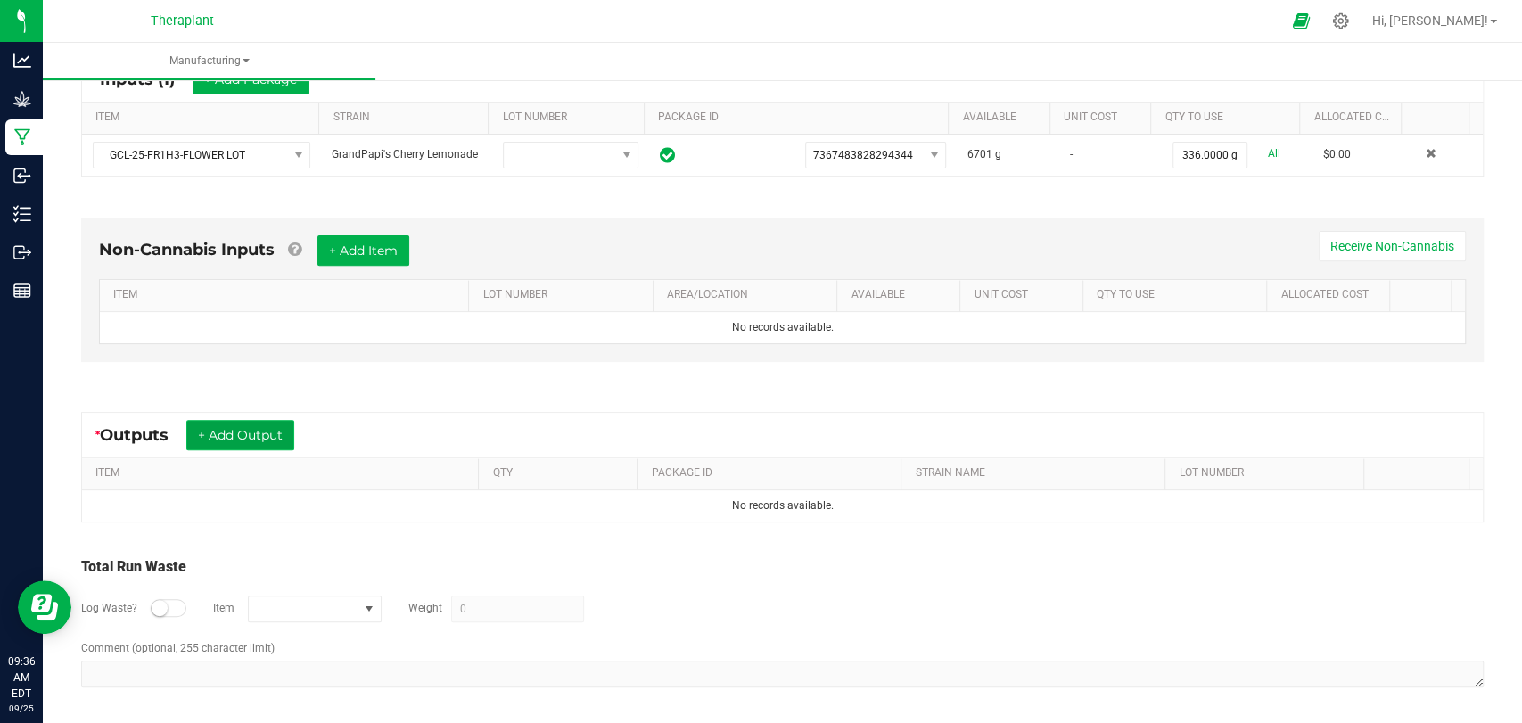
click at [239, 437] on button "+ Add Output" at bounding box center [240, 435] width 108 height 30
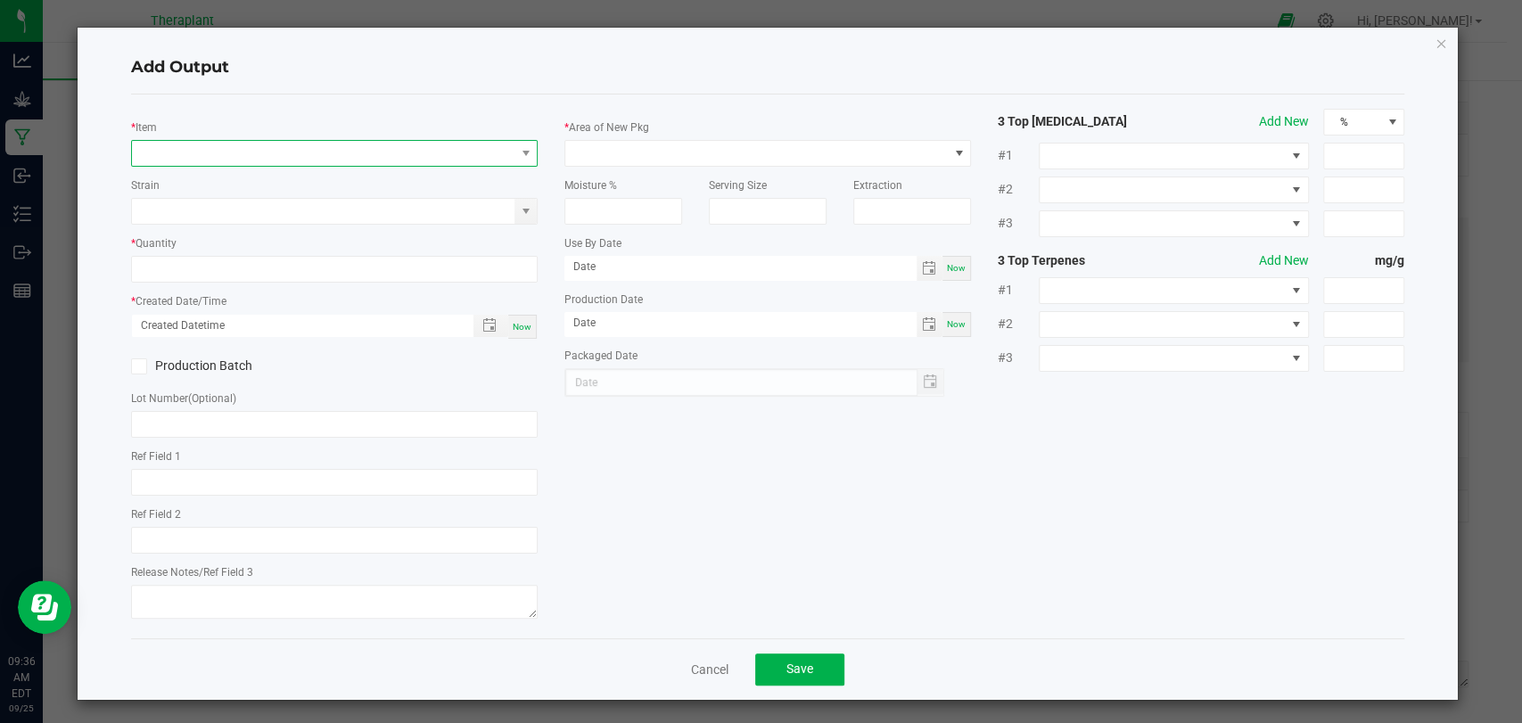
click at [253, 155] on span "NO DATA FOUND" at bounding box center [323, 153] width 383 height 25
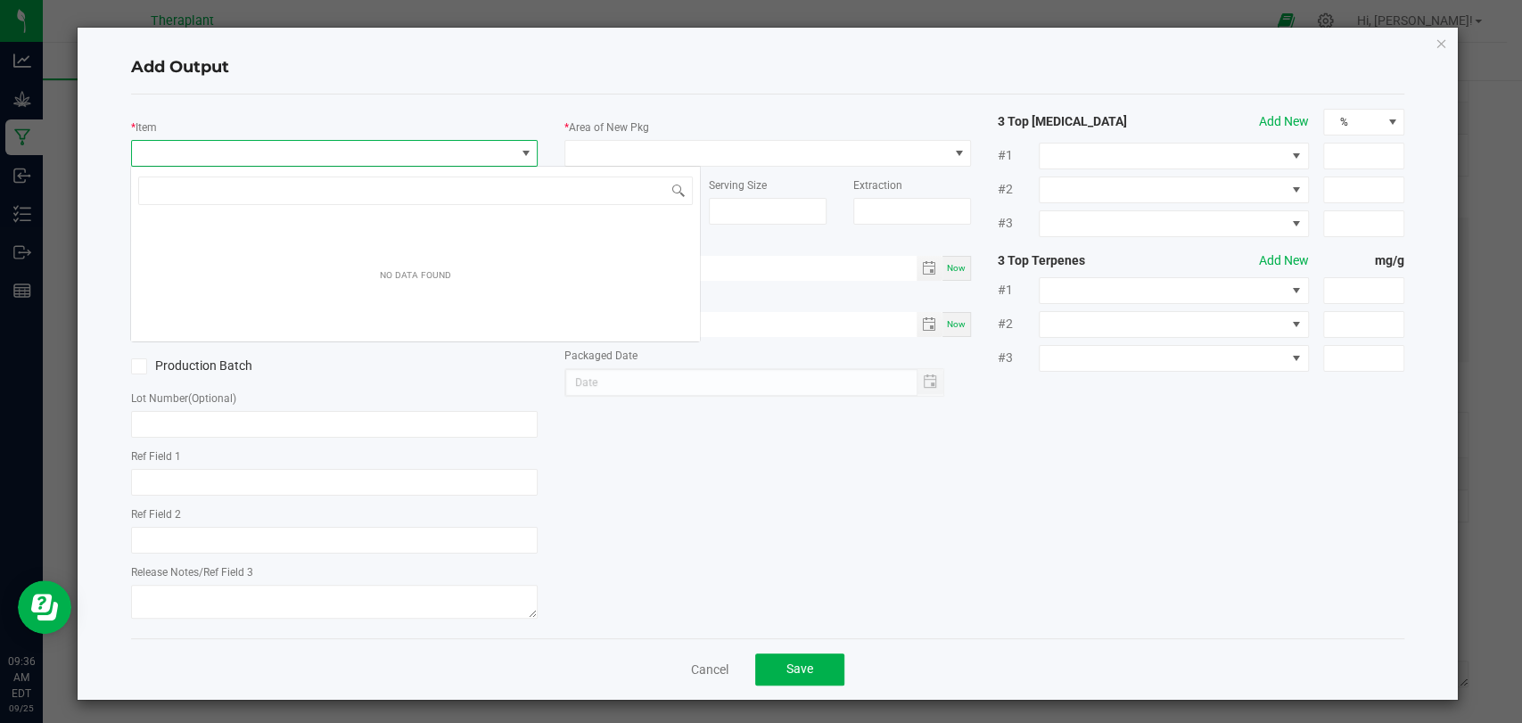
scroll to position [26, 401]
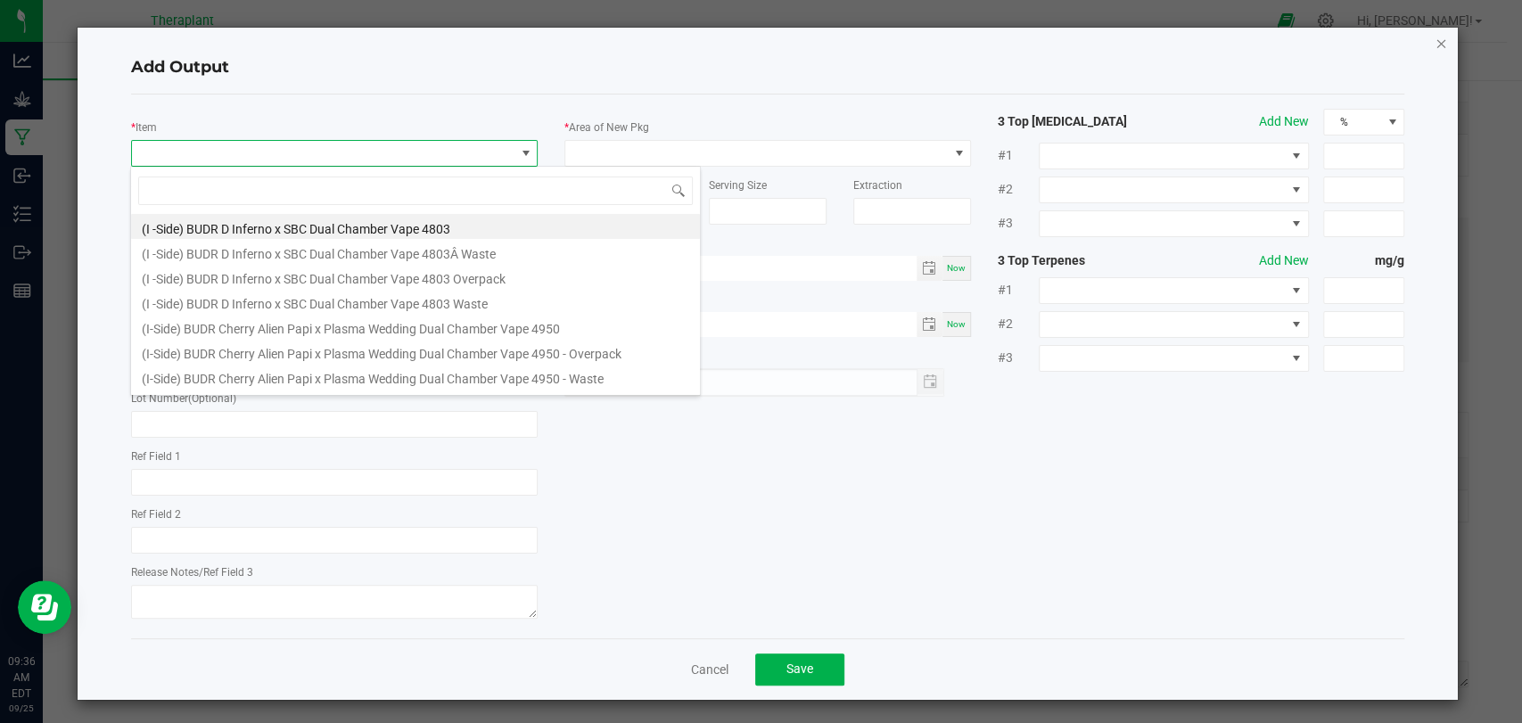
click at [1435, 45] on icon "button" at bounding box center [1441, 42] width 12 height 21
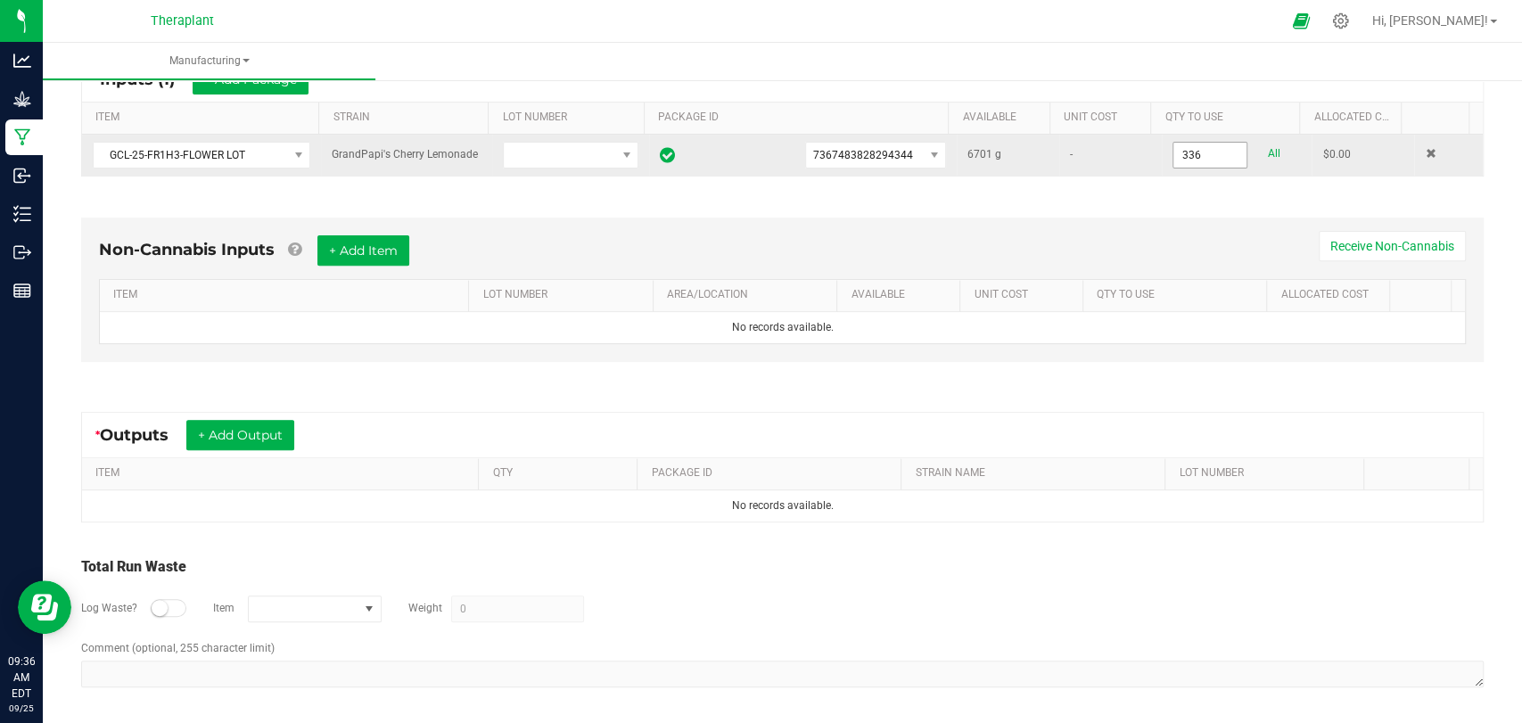
click at [1191, 157] on input "336" at bounding box center [1209, 155] width 73 height 25
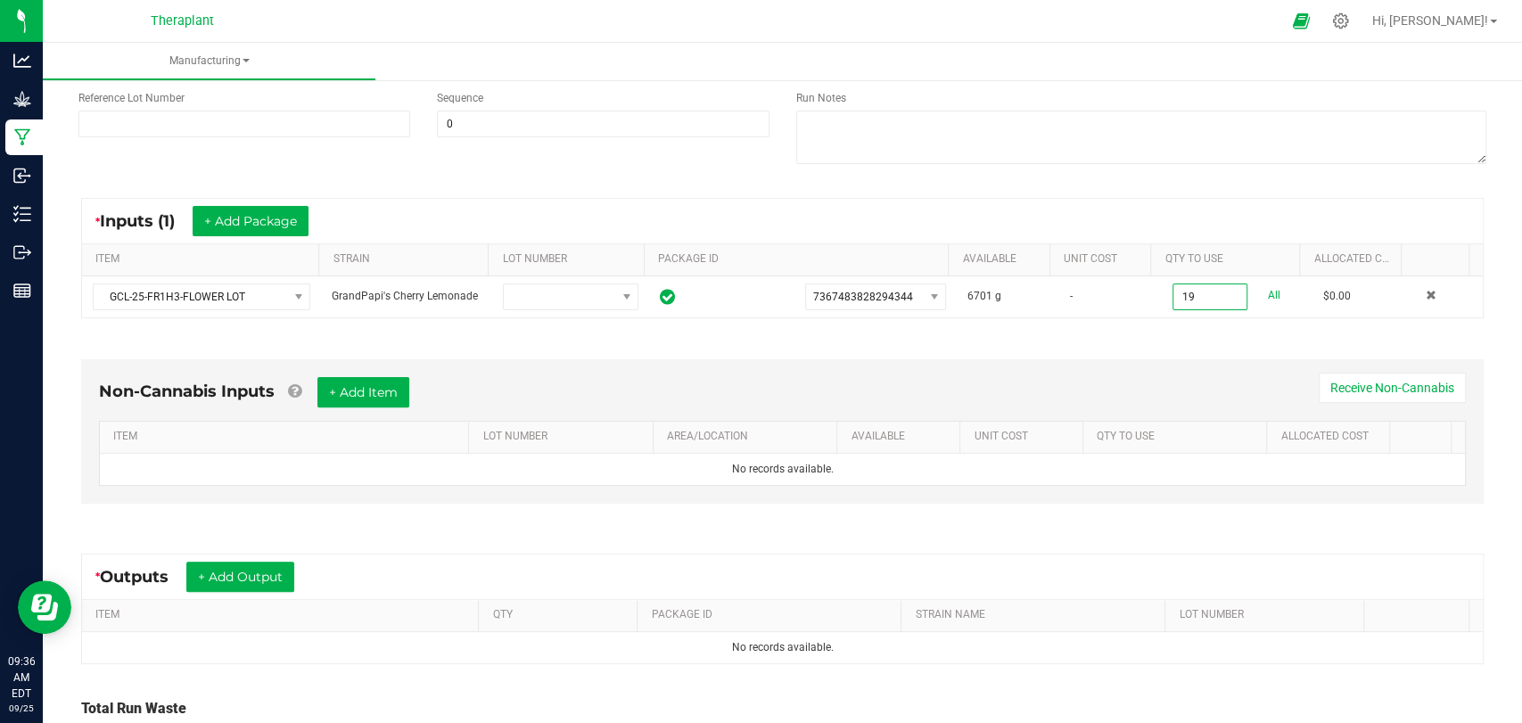
scroll to position [0, 0]
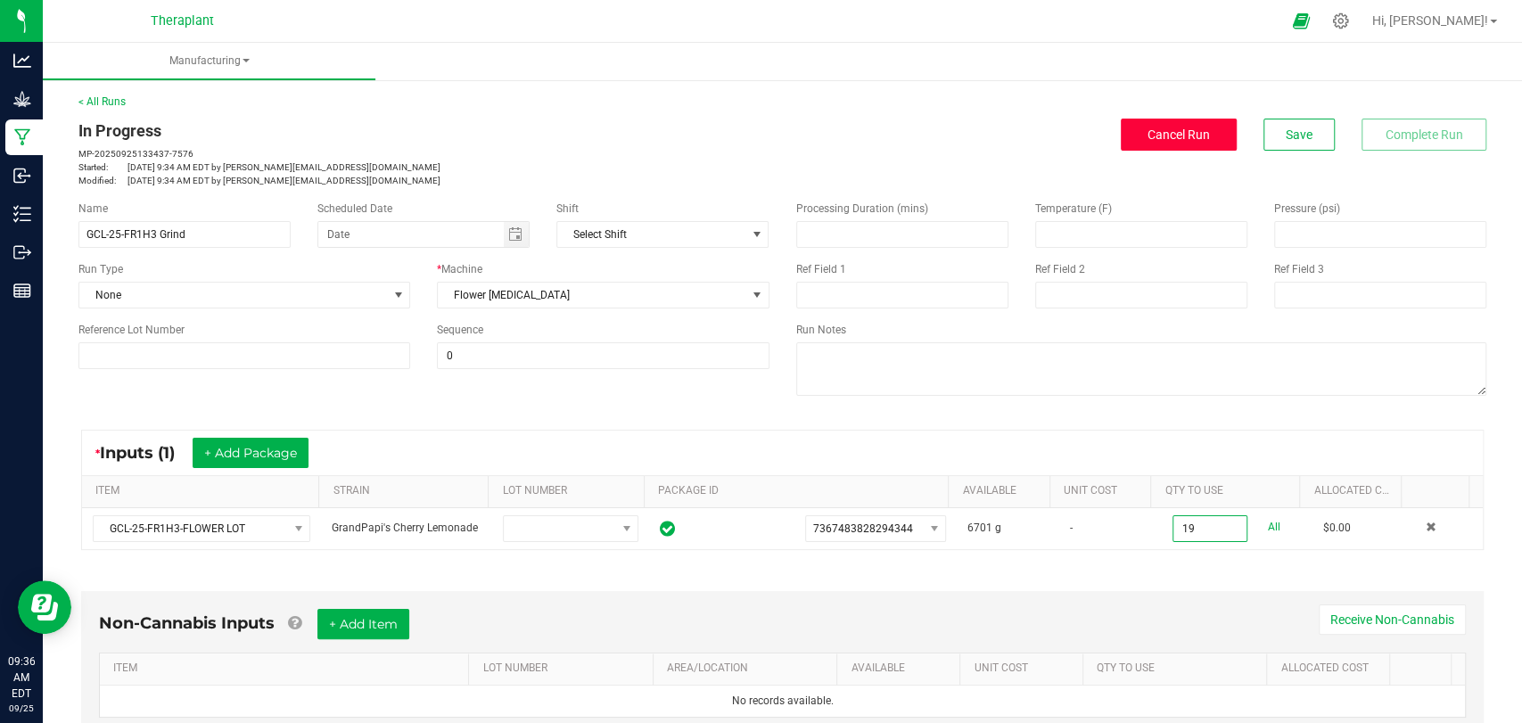
type input "19.0000 g"
click at [1155, 131] on span "Cancel Run" at bounding box center [1179, 135] width 62 height 14
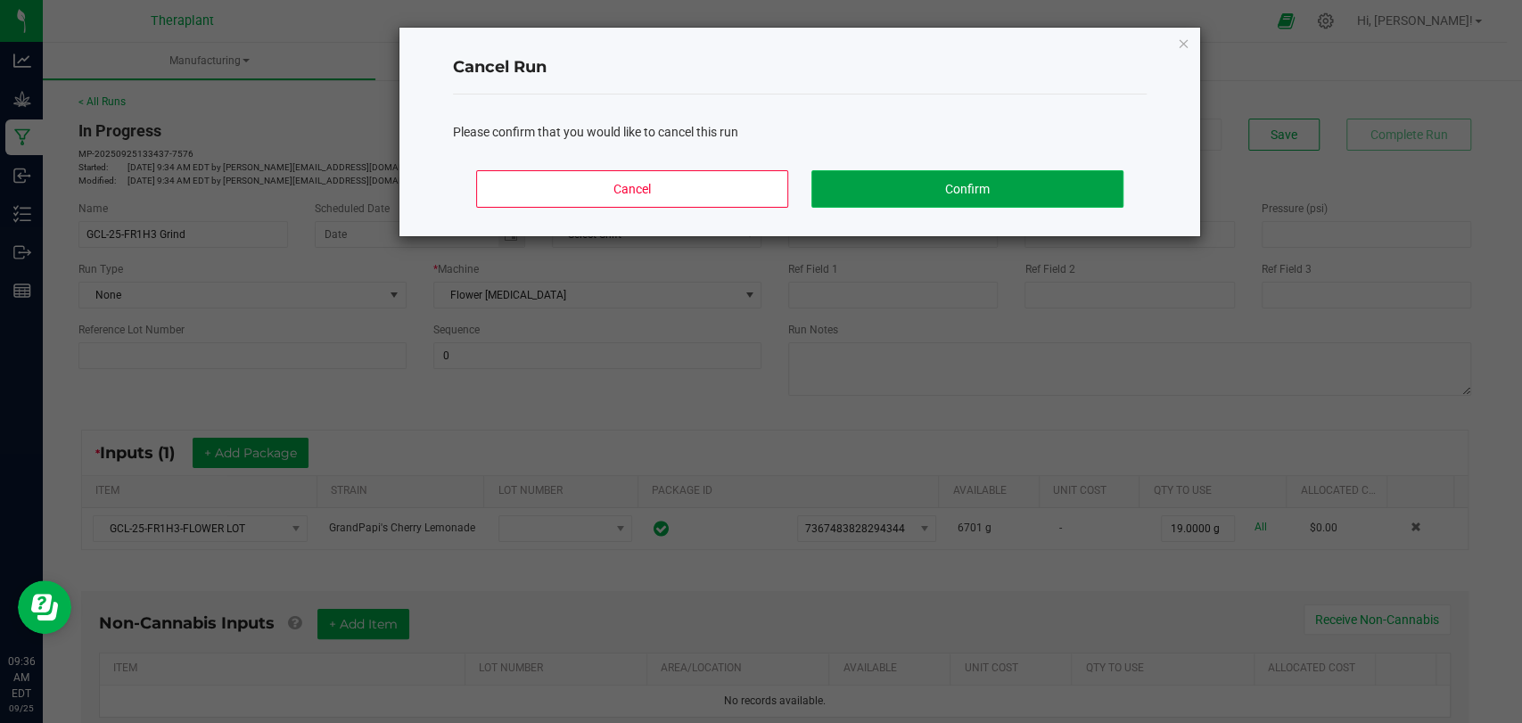
click at [918, 186] on button "Confirm" at bounding box center [967, 188] width 312 height 37
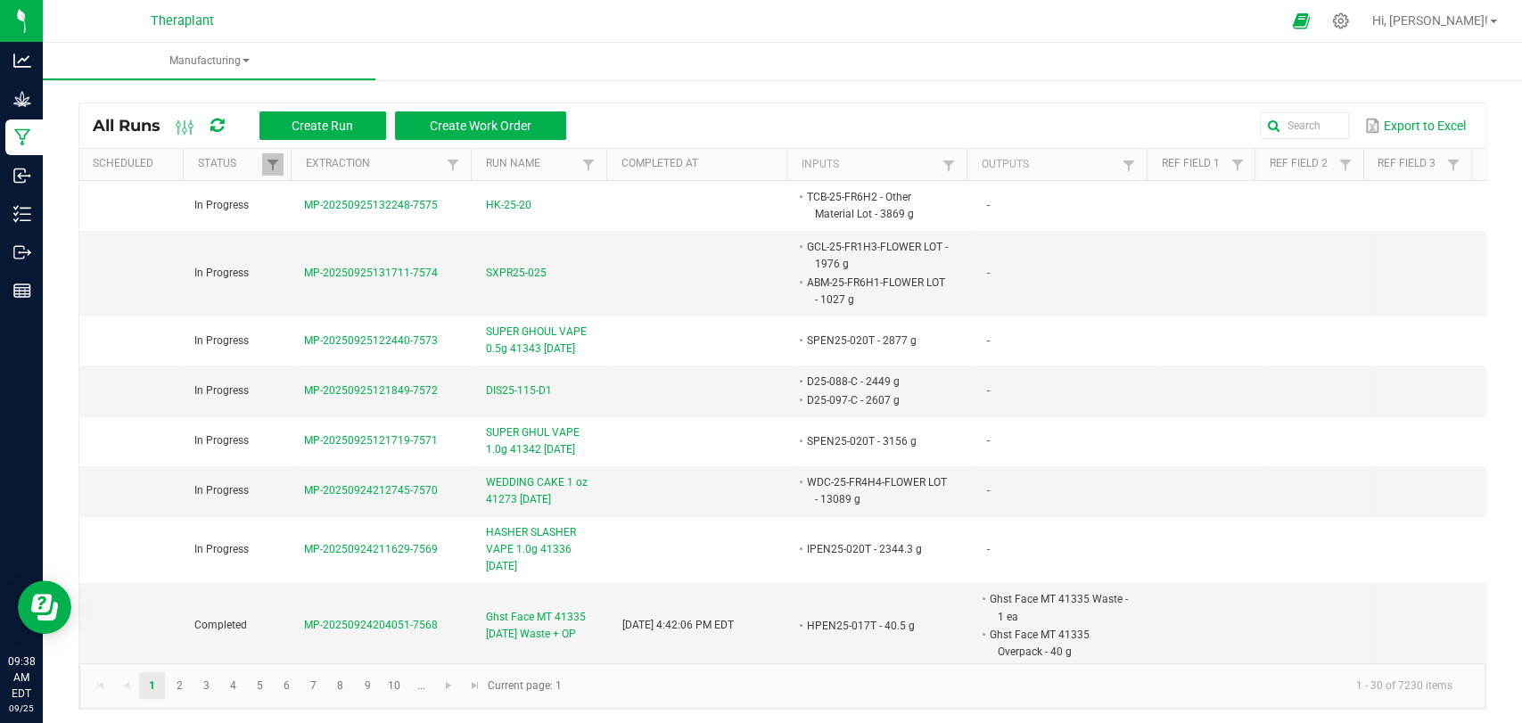
click at [213, 121] on icon at bounding box center [216, 126] width 13 height 16
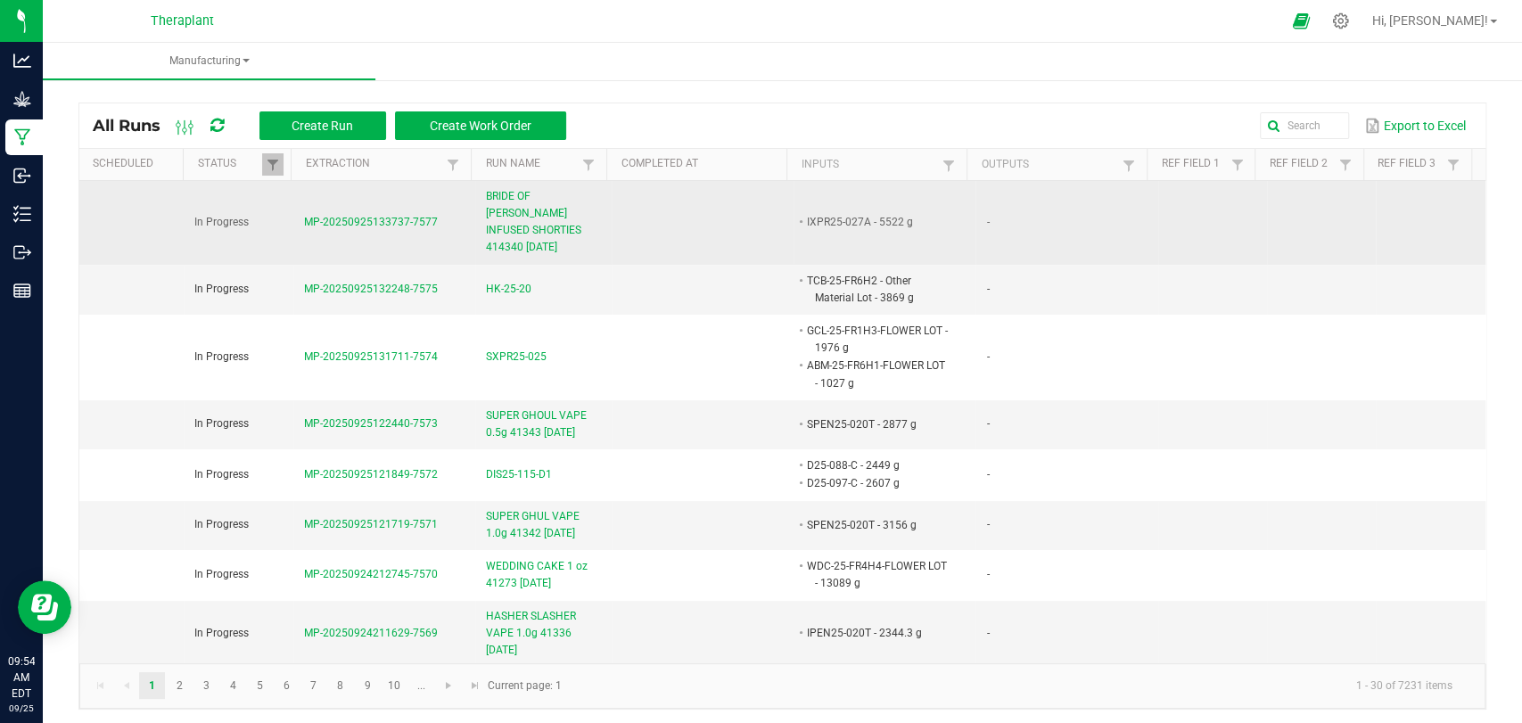
click at [517, 226] on span "BRIDE OF [PERSON_NAME] INFUSED SHORTIES 414340 [DATE]" at bounding box center [543, 222] width 115 height 69
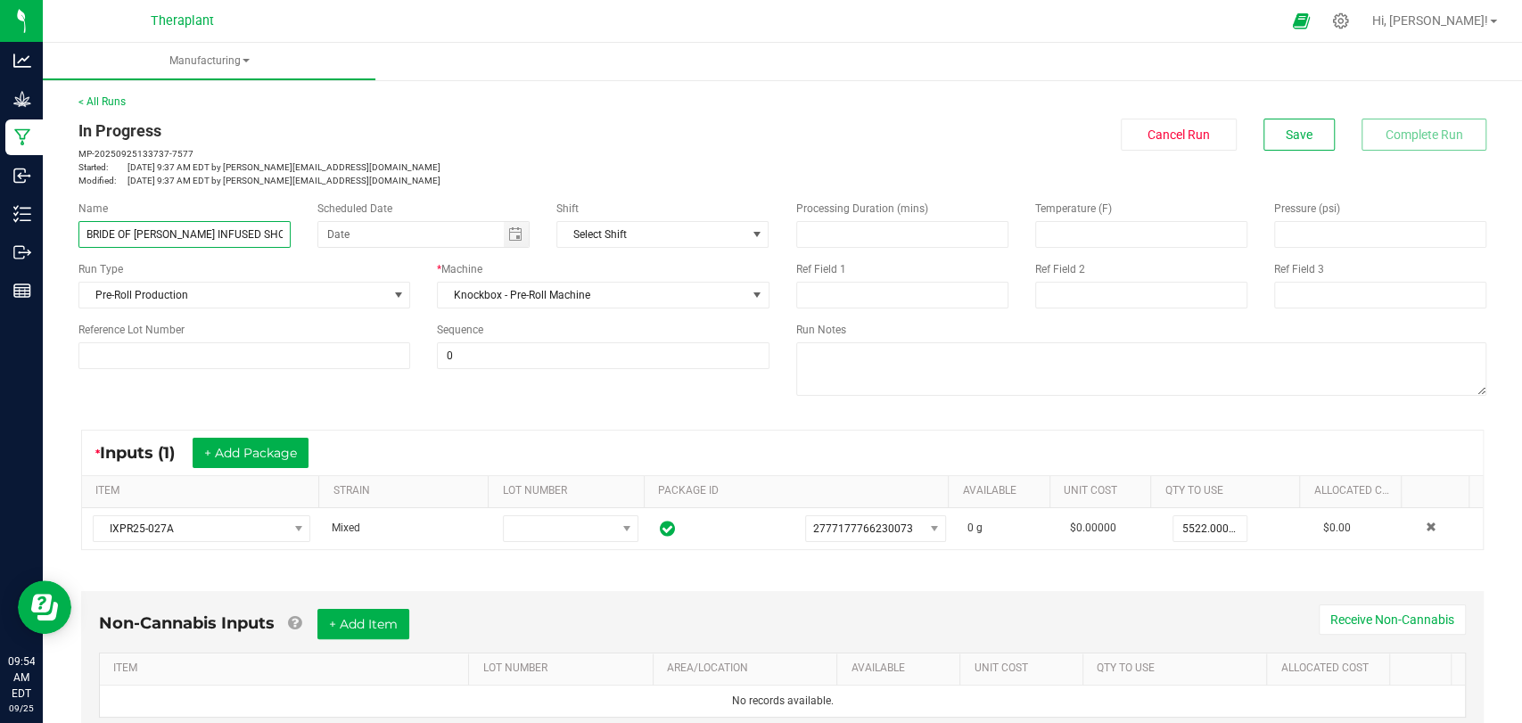
scroll to position [0, 108]
drag, startPoint x: 273, startPoint y: 235, endPoint x: 298, endPoint y: 236, distance: 25.0
click at [298, 236] on div "Name BRIDE OF [PERSON_NAME] INFUSED SHORTIES 414340 [DATE]" at bounding box center [184, 224] width 239 height 47
click at [210, 237] on input "BRIDE OF [PERSON_NAME] INFUSED SHORTIES 414340 [DATE]" at bounding box center [184, 234] width 212 height 27
click at [218, 233] on input "BRIDE OF [PERSON_NAME] INFUSED SHORTIES 414340 [DATE]" at bounding box center [184, 234] width 212 height 27
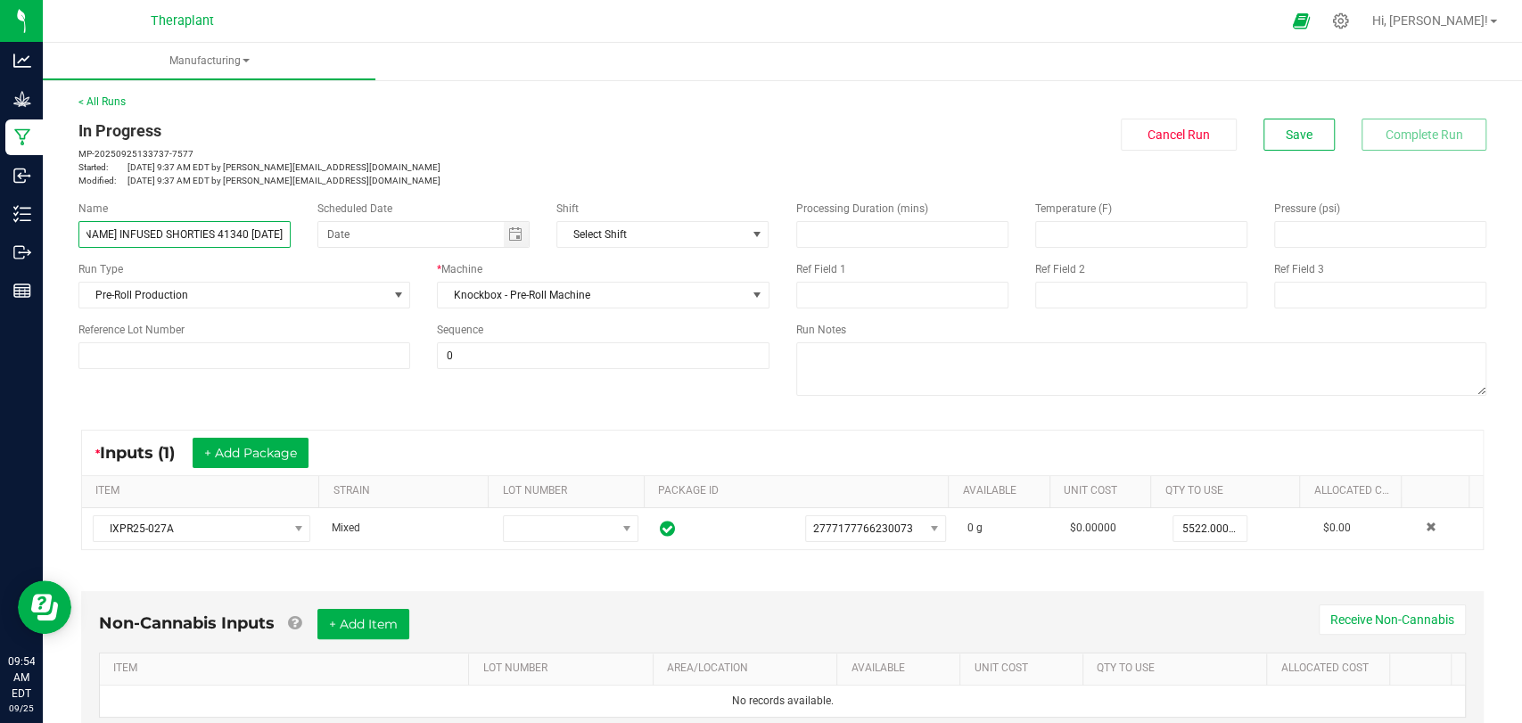
scroll to position [0, 103]
type input "BRIDE OF [PERSON_NAME] INFUSED SHORTIES 41340 [DATE]"
click at [1276, 149] on button "Save" at bounding box center [1298, 135] width 71 height 32
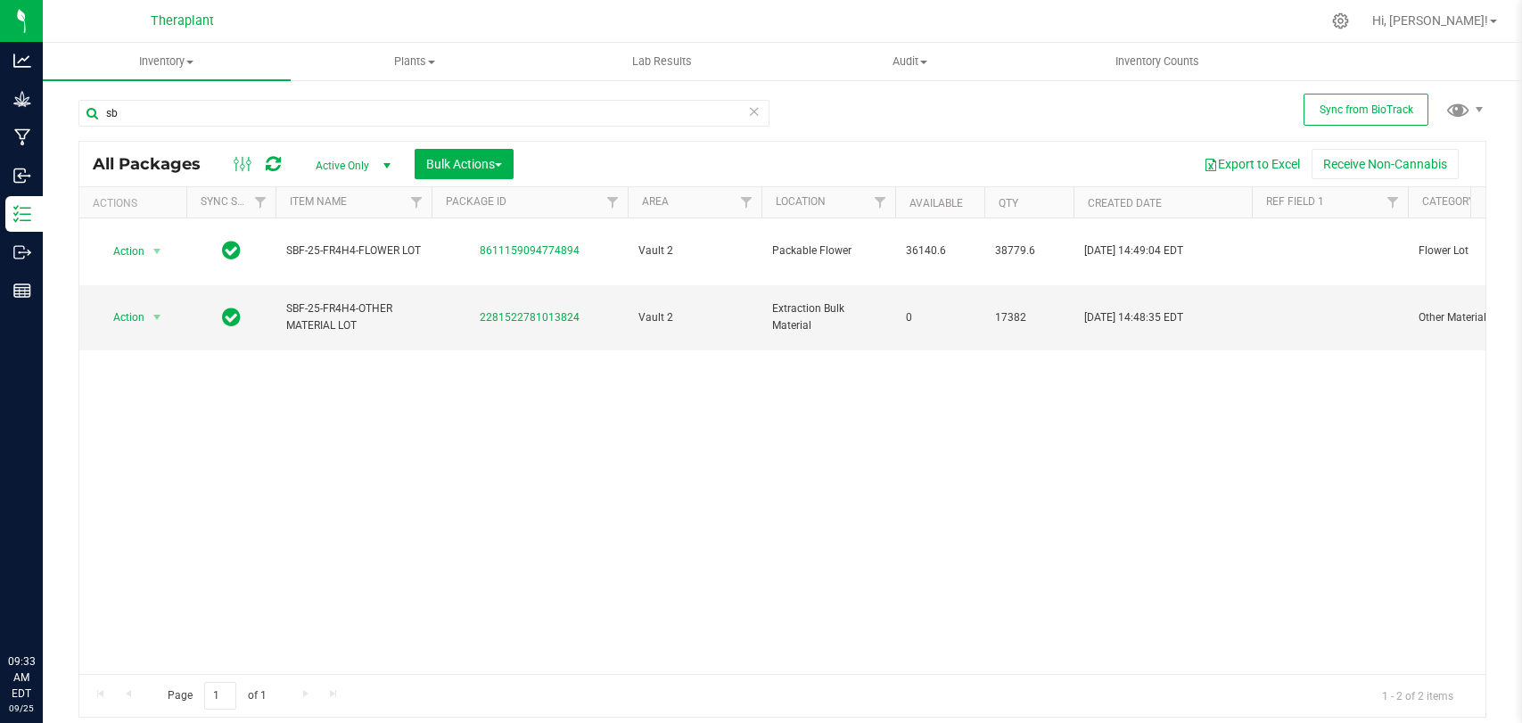
type input "s"
type input "c"
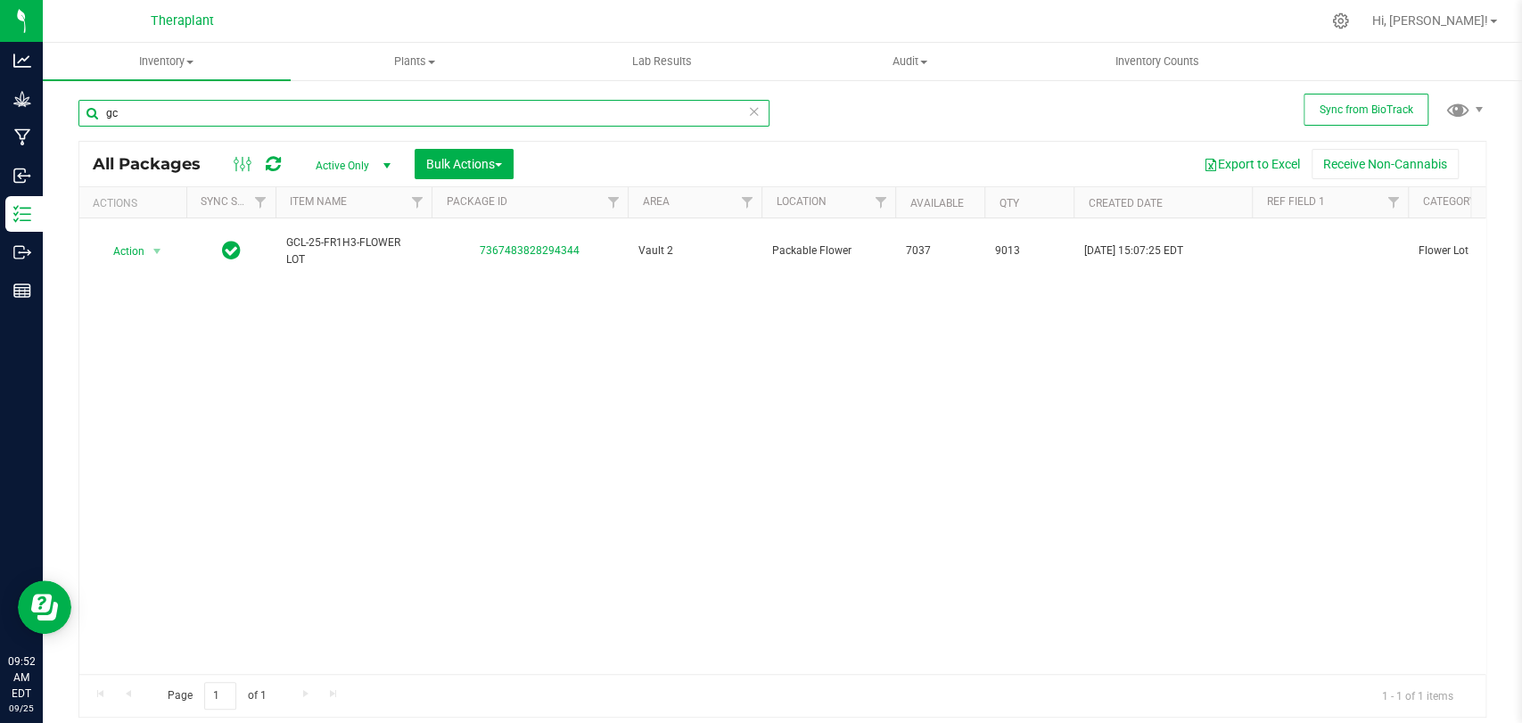
type input "g"
